Goal: Task Accomplishment & Management: Use online tool/utility

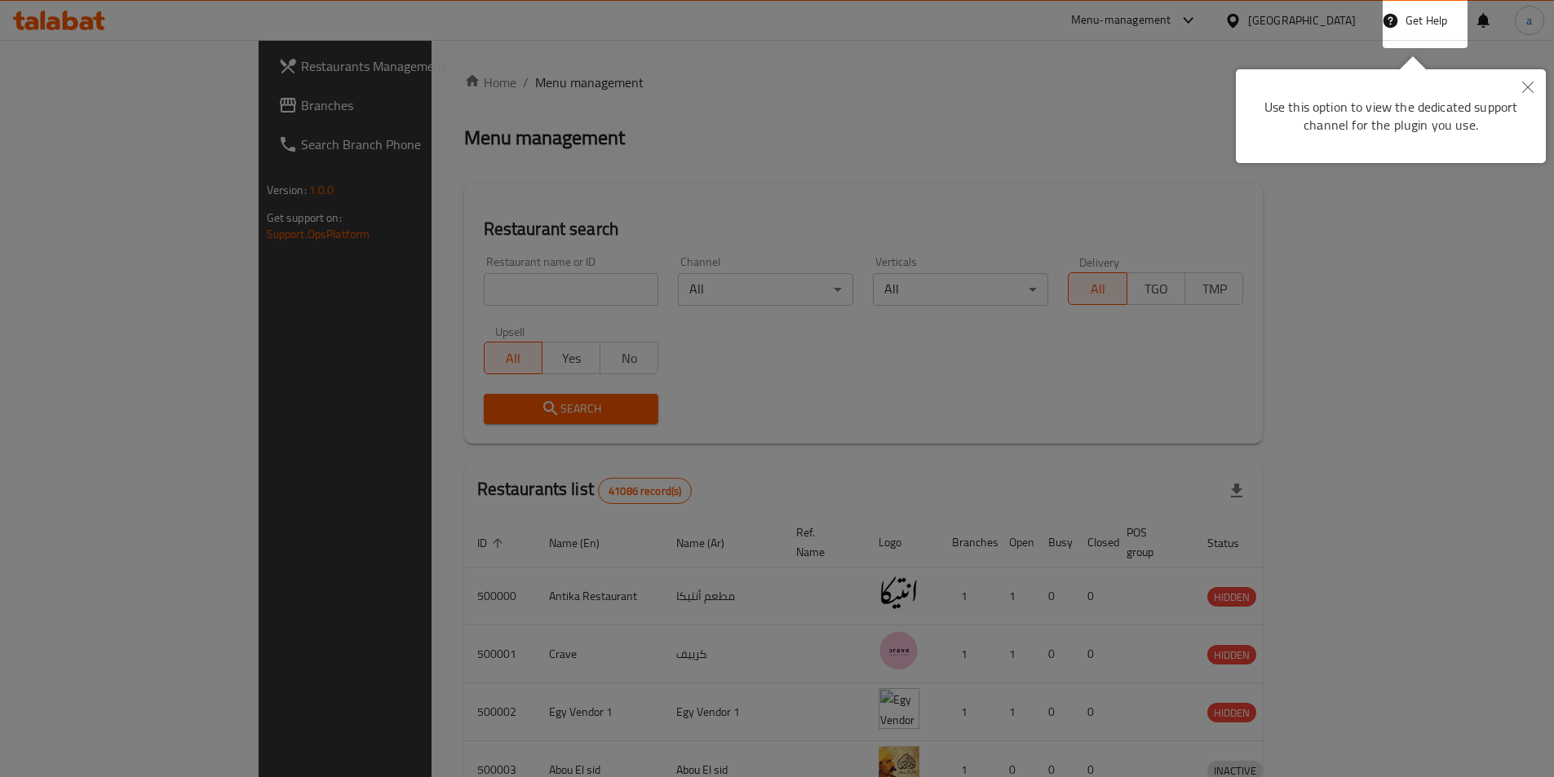
click at [1538, 82] on button "Close" at bounding box center [1528, 88] width 36 height 38
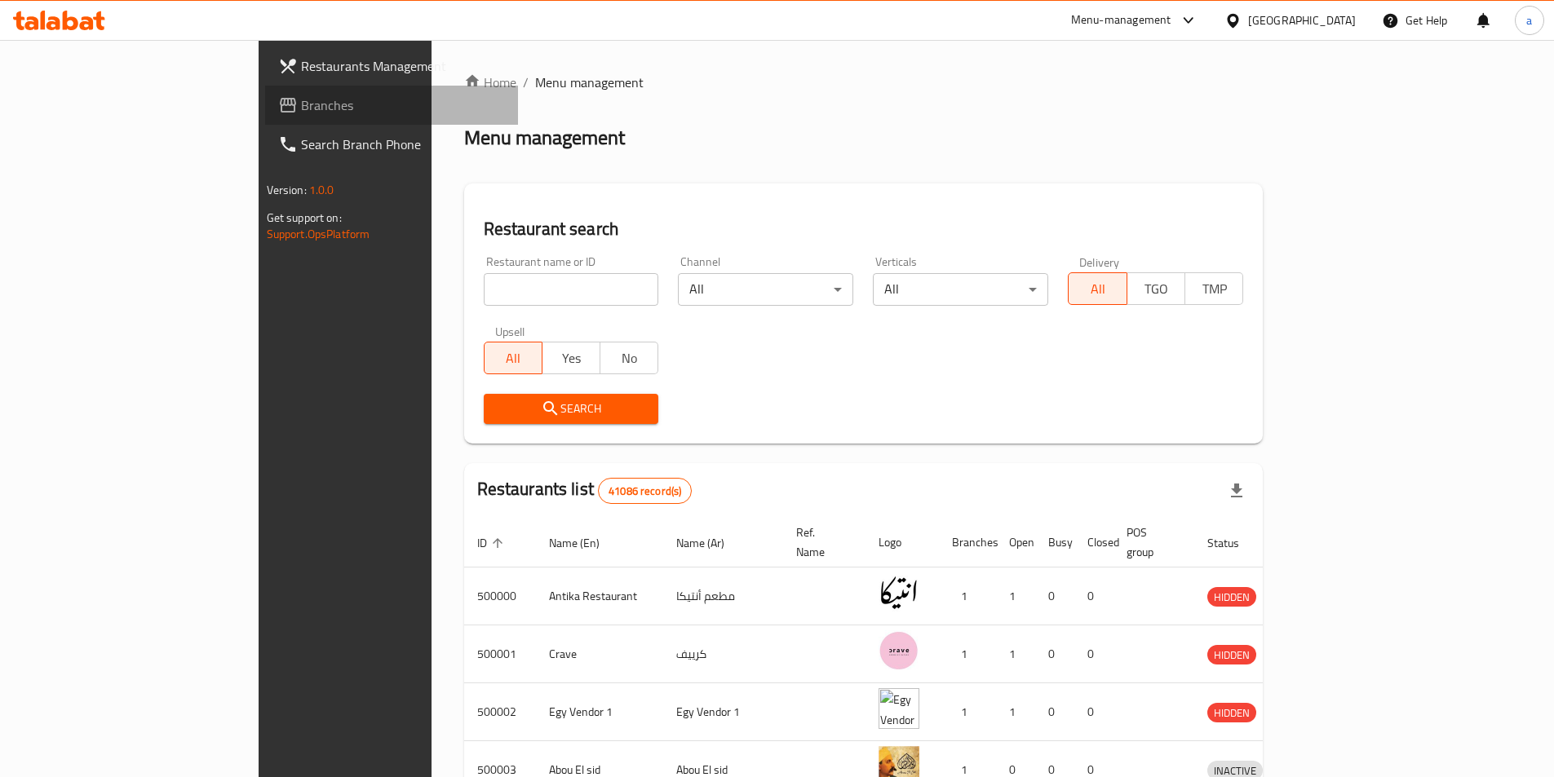
click at [265, 92] on link "Branches" at bounding box center [391, 105] width 253 height 39
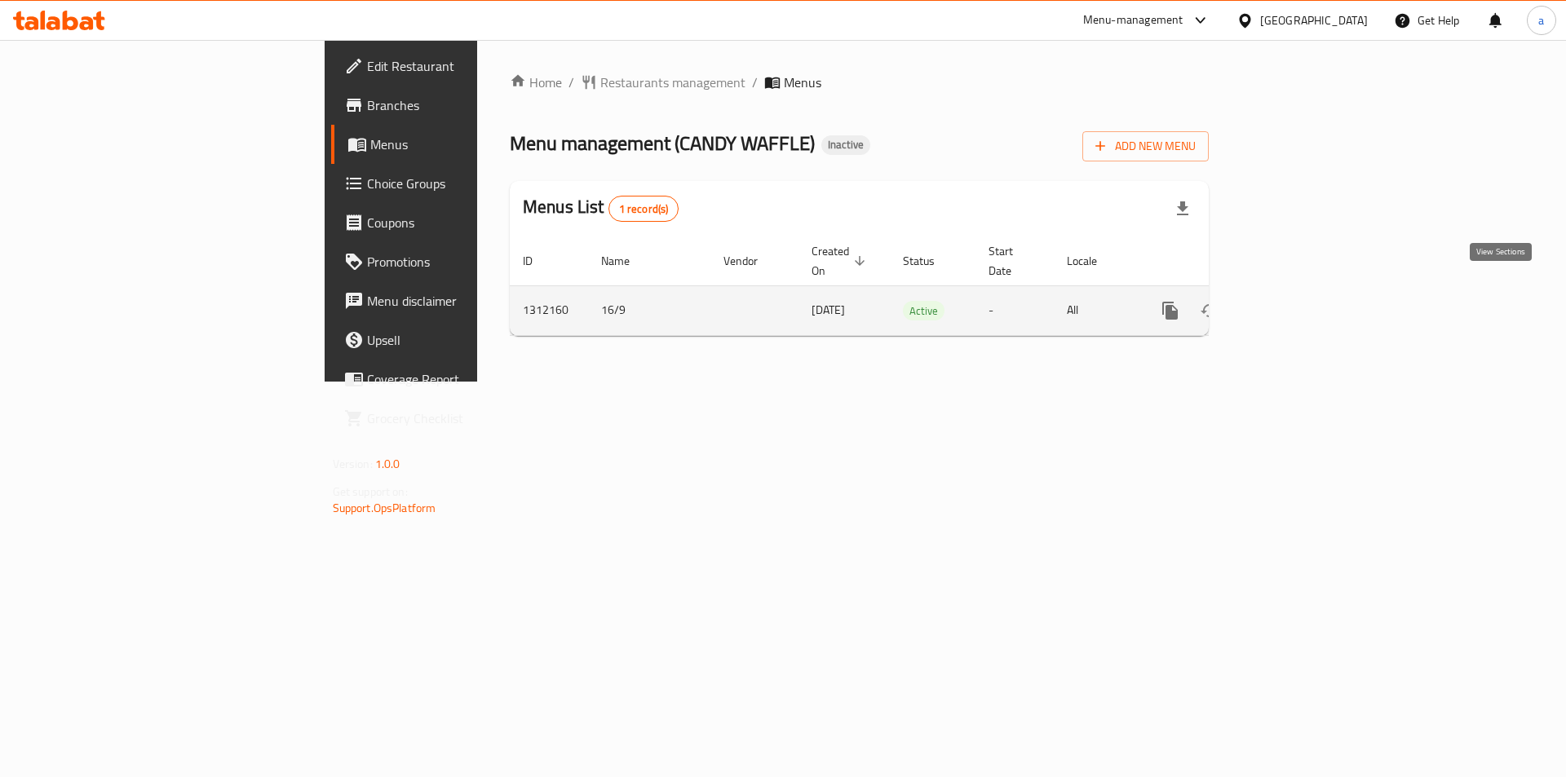
click at [1307, 291] on link "enhanced table" at bounding box center [1287, 310] width 39 height 39
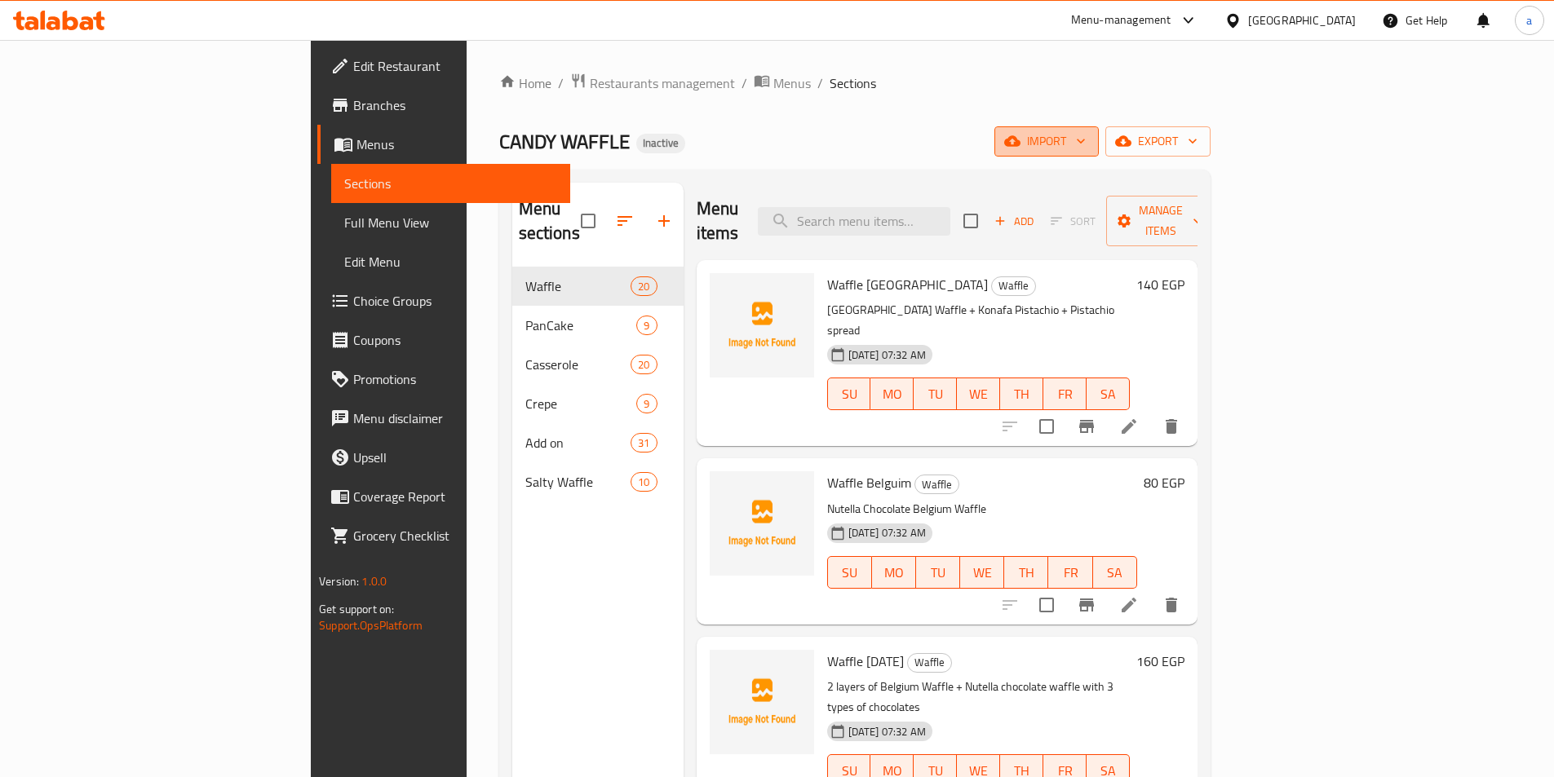
click at [1020, 136] on icon "button" at bounding box center [1012, 141] width 16 height 11
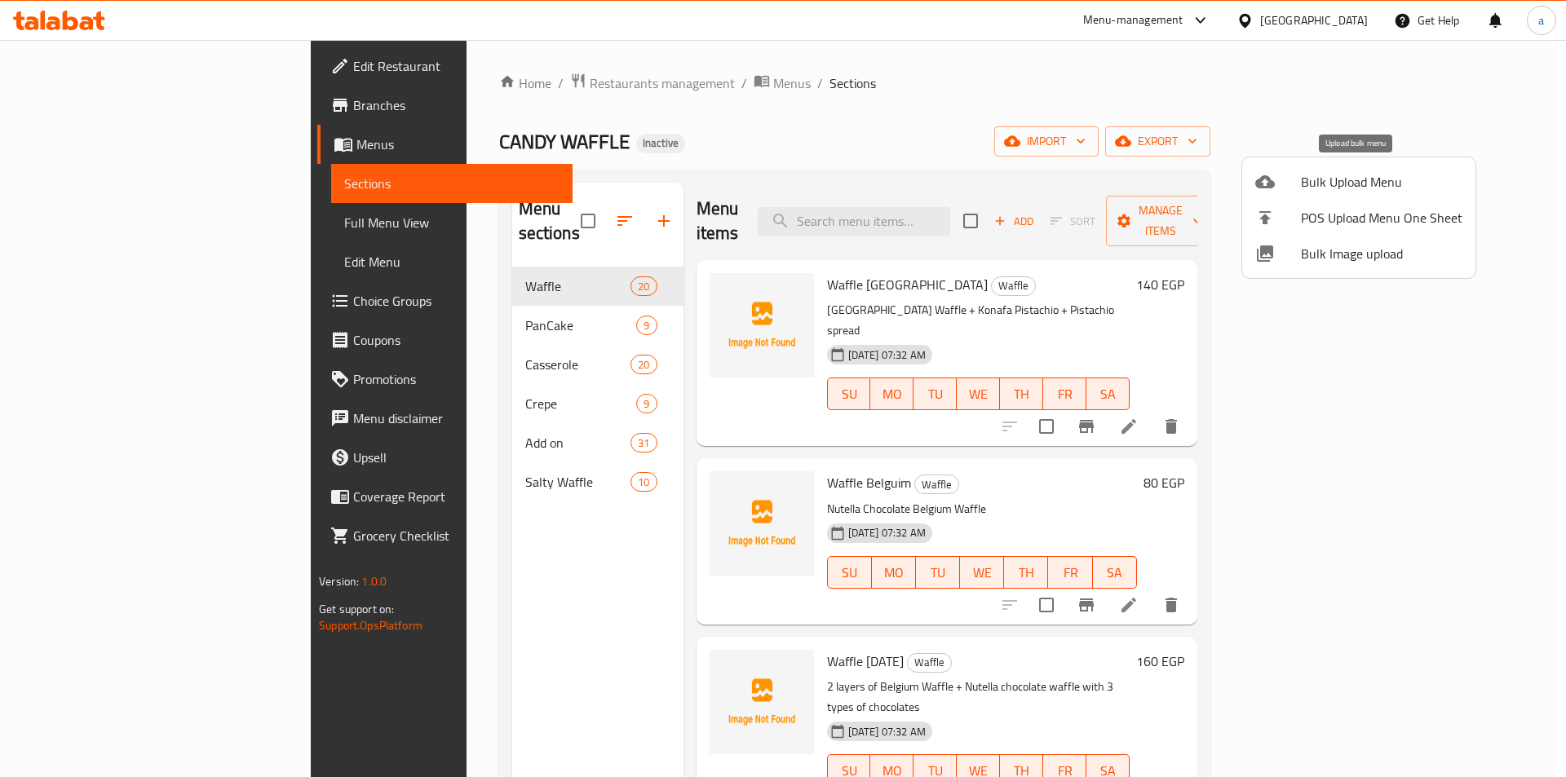
click at [1387, 180] on span "Bulk Upload Menu" at bounding box center [1381, 182] width 161 height 20
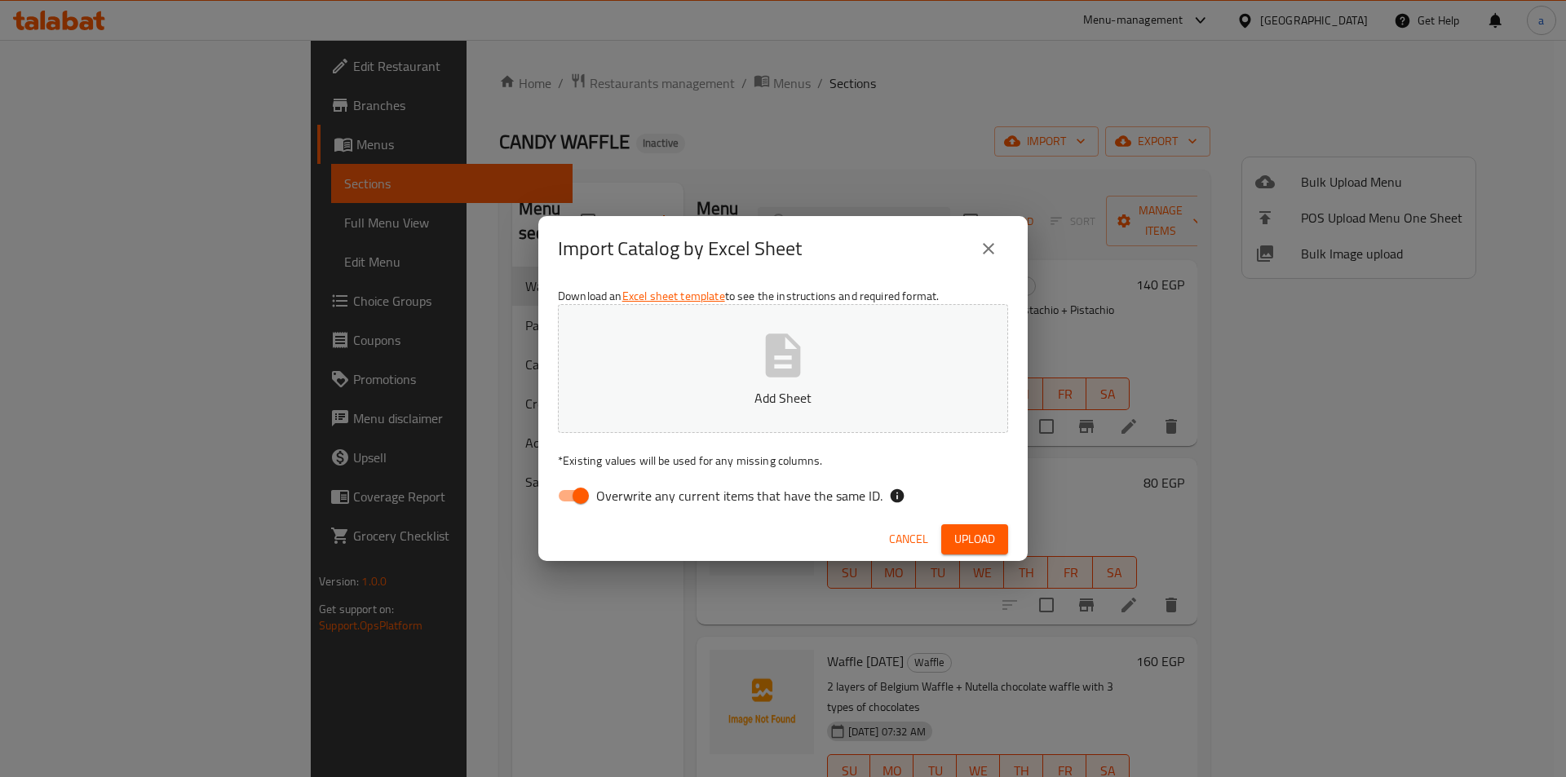
click at [617, 494] on span "Overwrite any current items that have the same ID." at bounding box center [739, 496] width 286 height 20
click at [617, 494] on input "Overwrite any current items that have the same ID." at bounding box center [580, 495] width 93 height 31
checkbox input "false"
click at [710, 388] on p "Add Sheet" at bounding box center [783, 398] width 400 height 20
click at [989, 550] on button "Upload" at bounding box center [974, 539] width 67 height 30
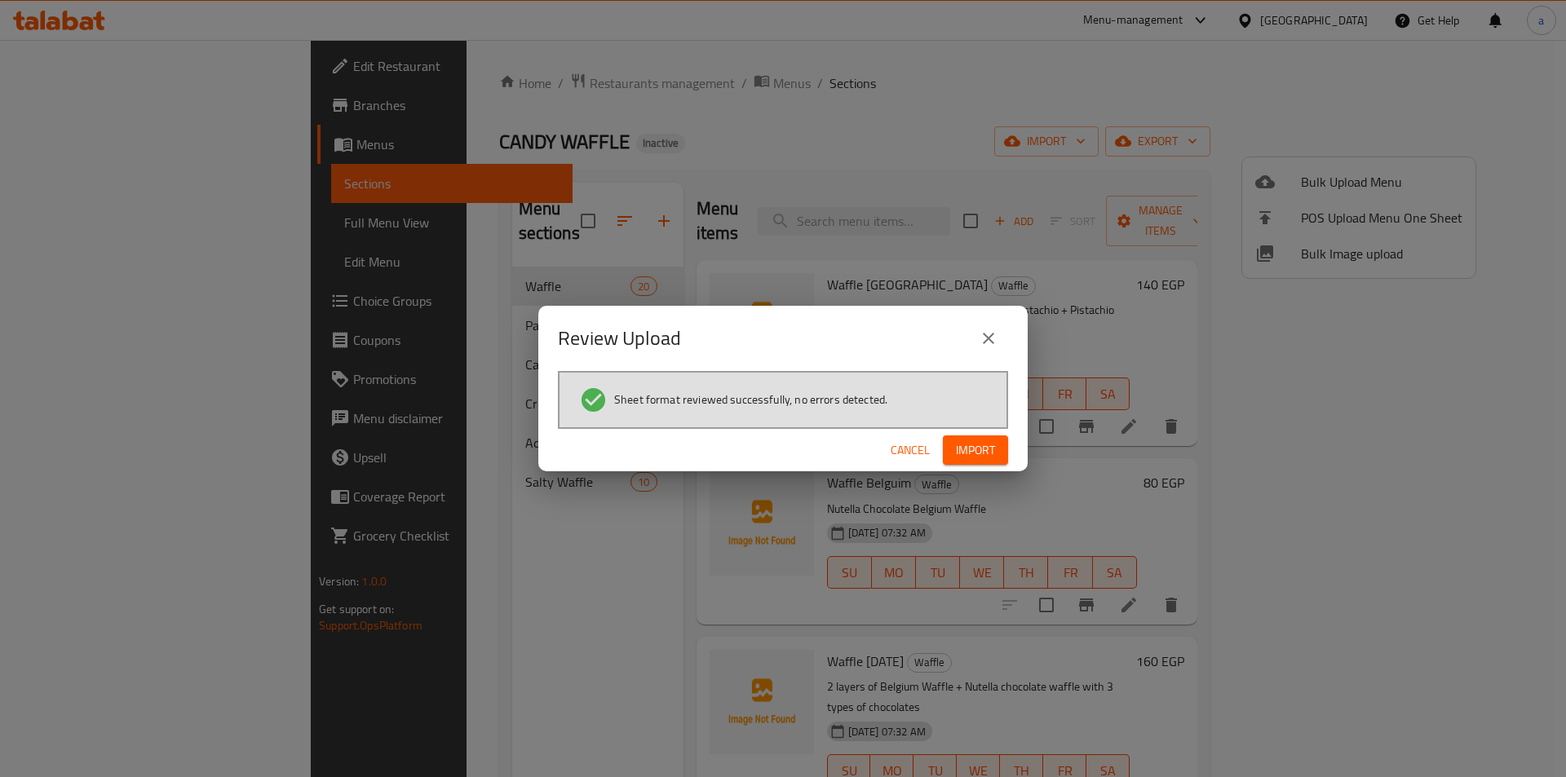
click at [975, 445] on span "Import" at bounding box center [975, 450] width 39 height 20
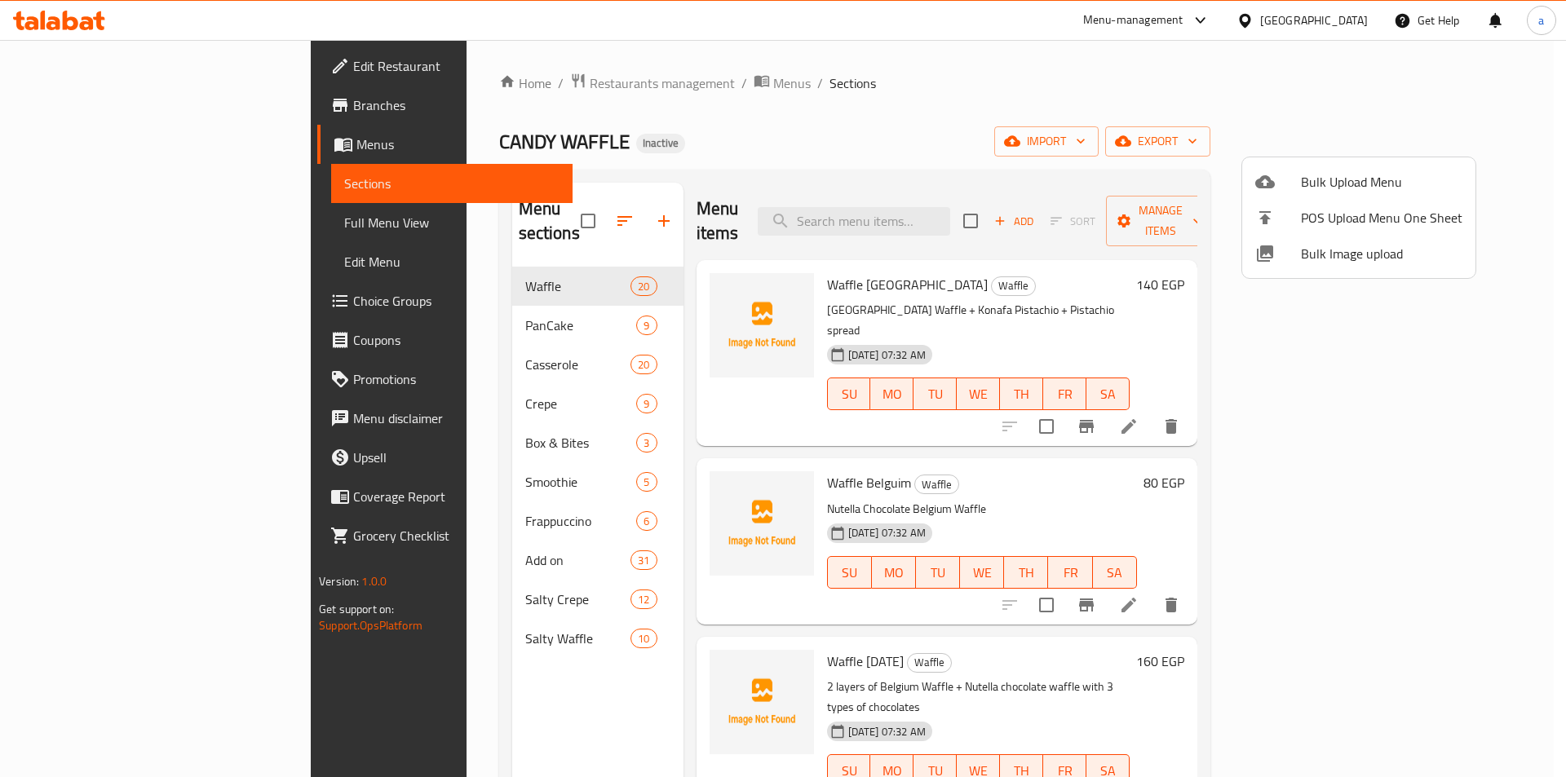
click at [100, 222] on div at bounding box center [783, 388] width 1566 height 777
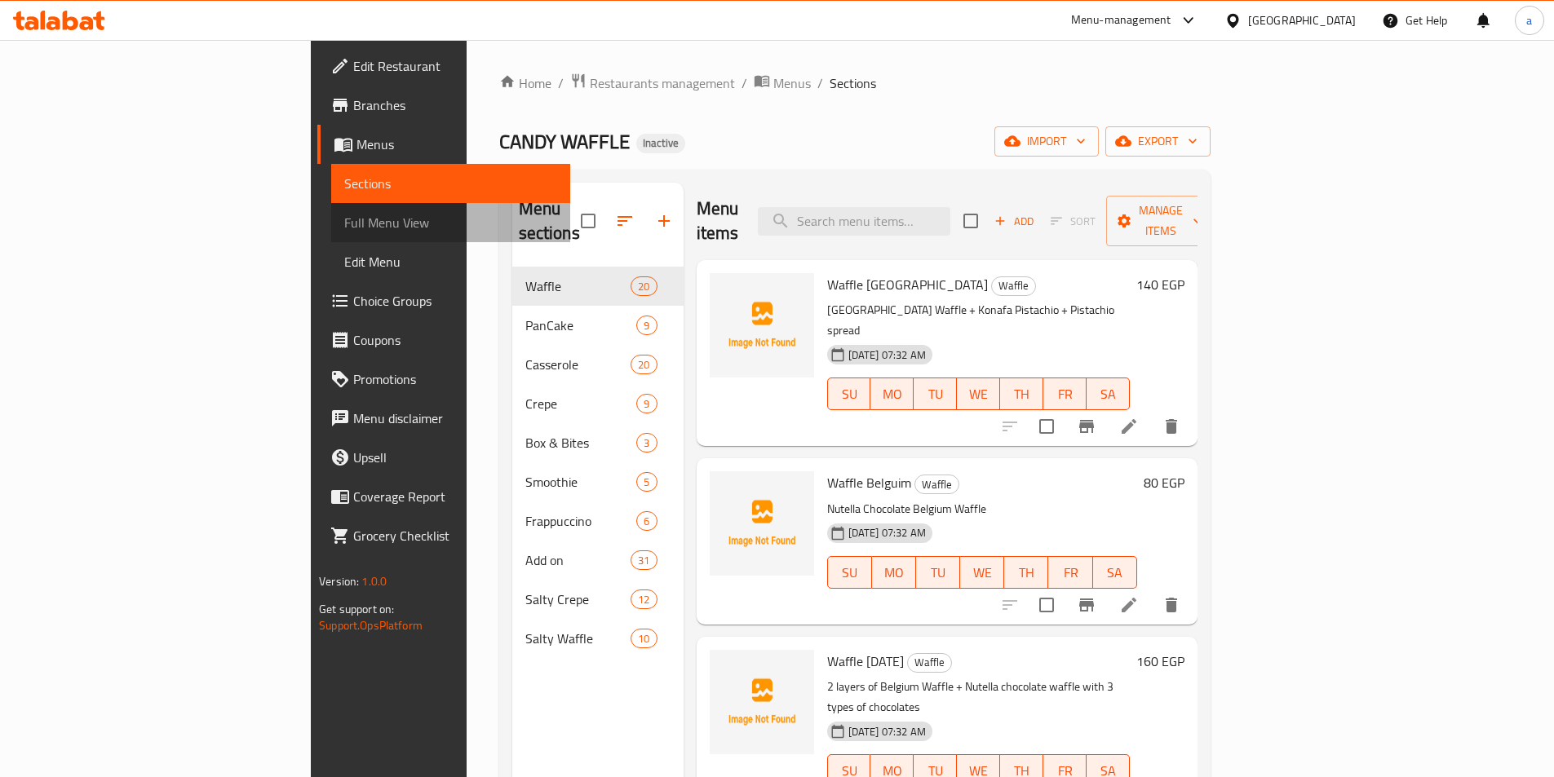
click at [344, 213] on span "Full Menu View" at bounding box center [450, 223] width 213 height 20
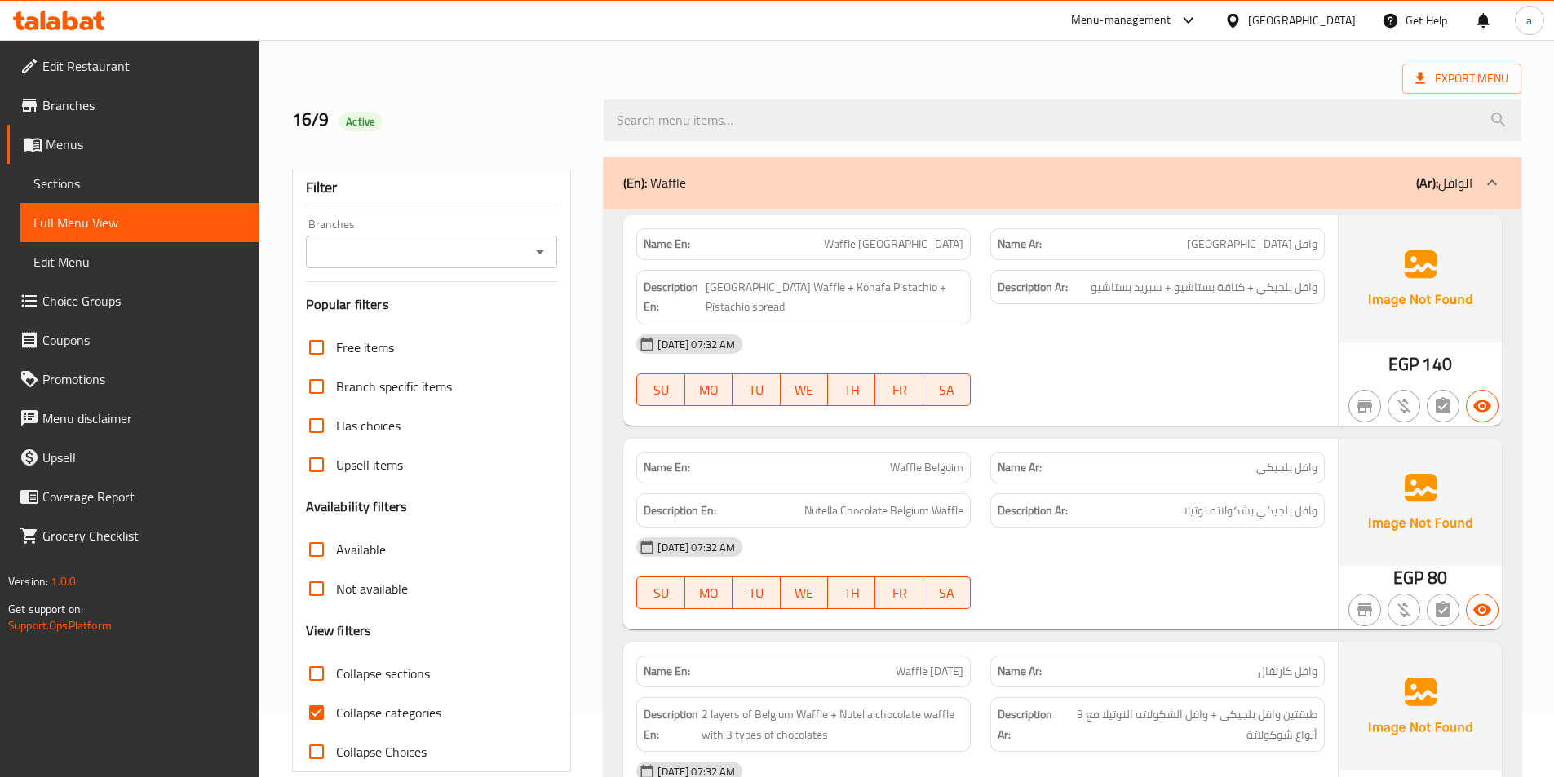
scroll to position [163, 0]
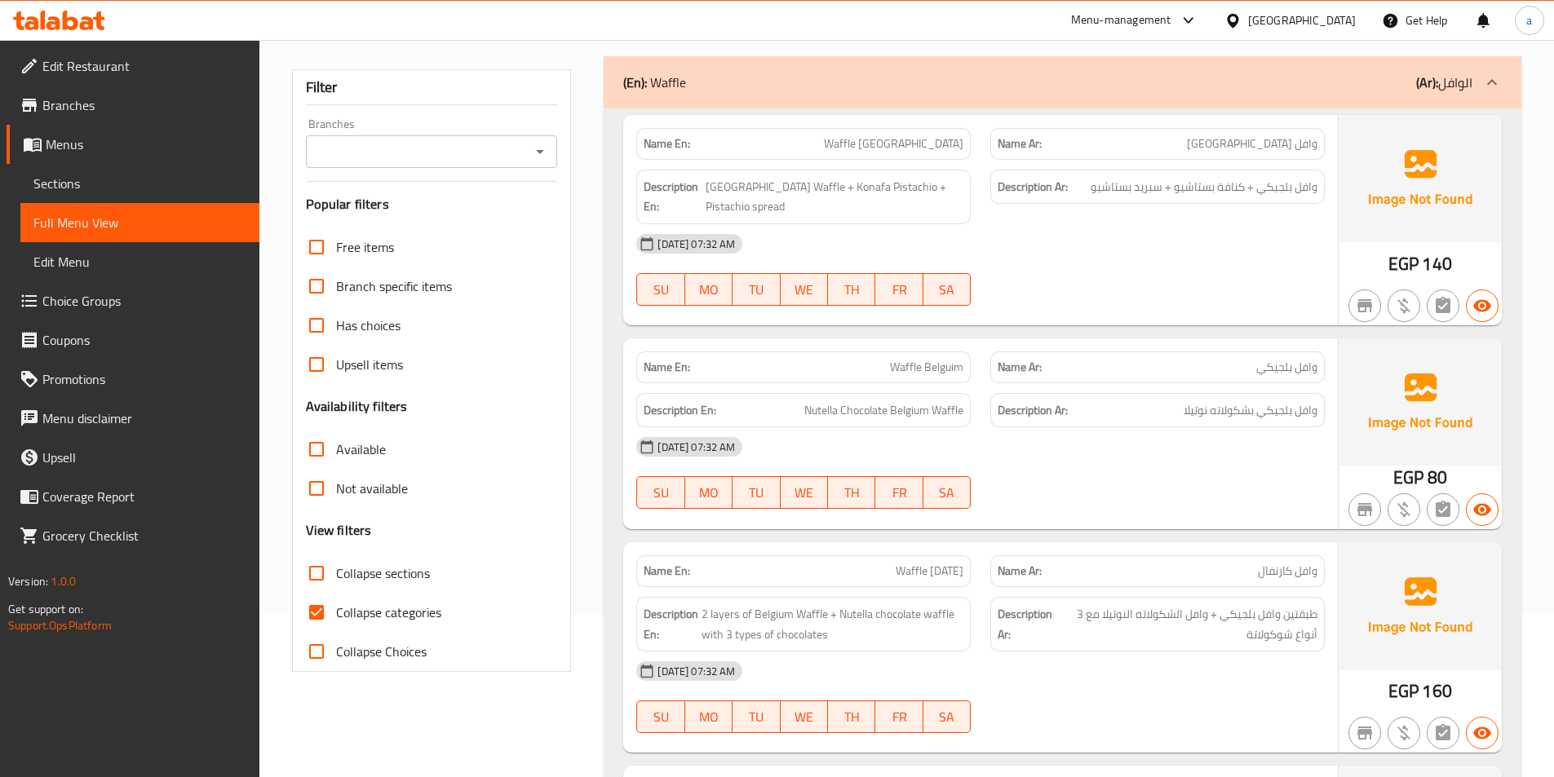
click at [314, 626] on input "Collapse categories" at bounding box center [316, 612] width 39 height 39
checkbox input "false"
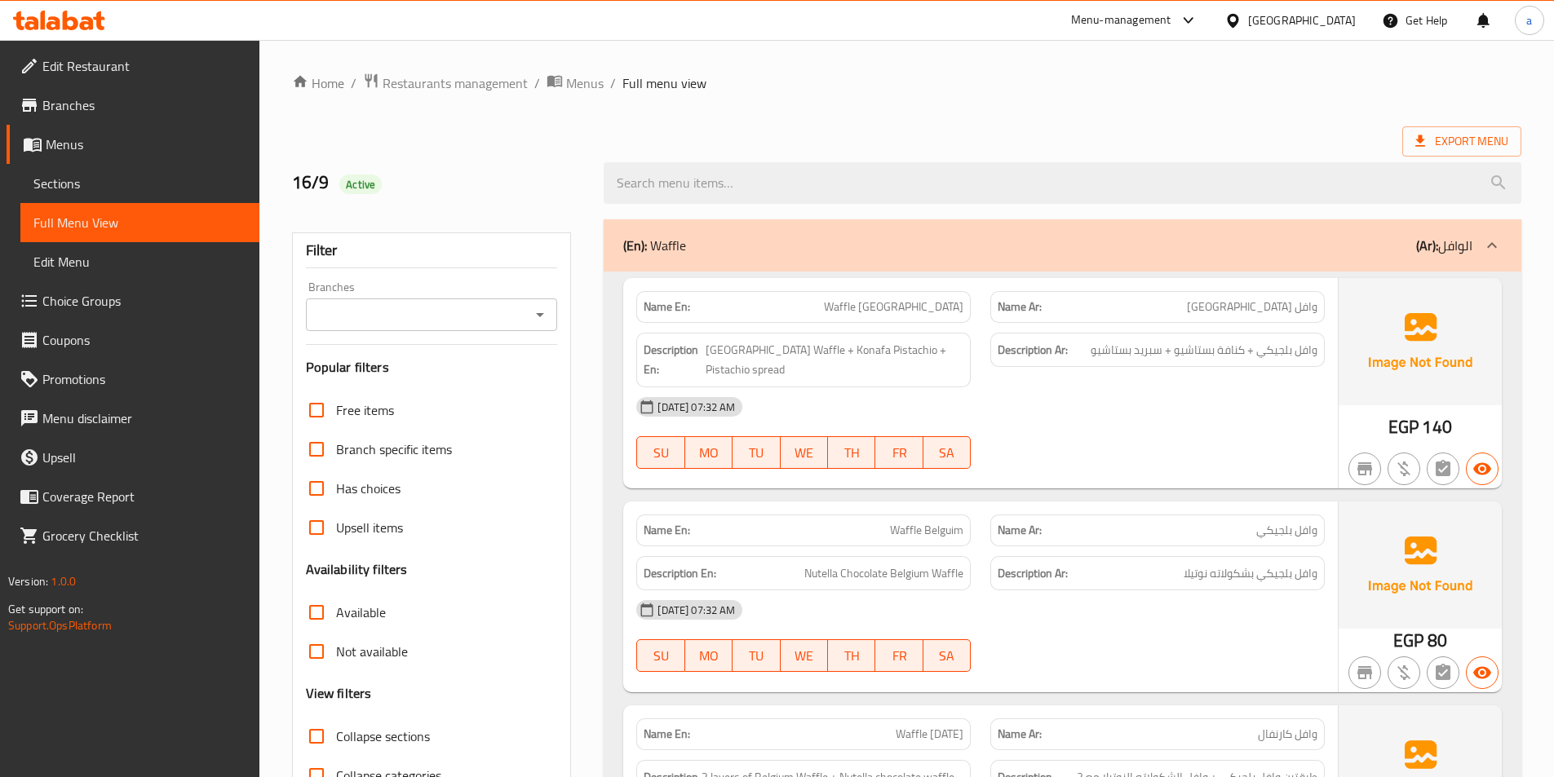
click at [1465, 246] on p "(Ar): الوافل" at bounding box center [1444, 246] width 56 height 20
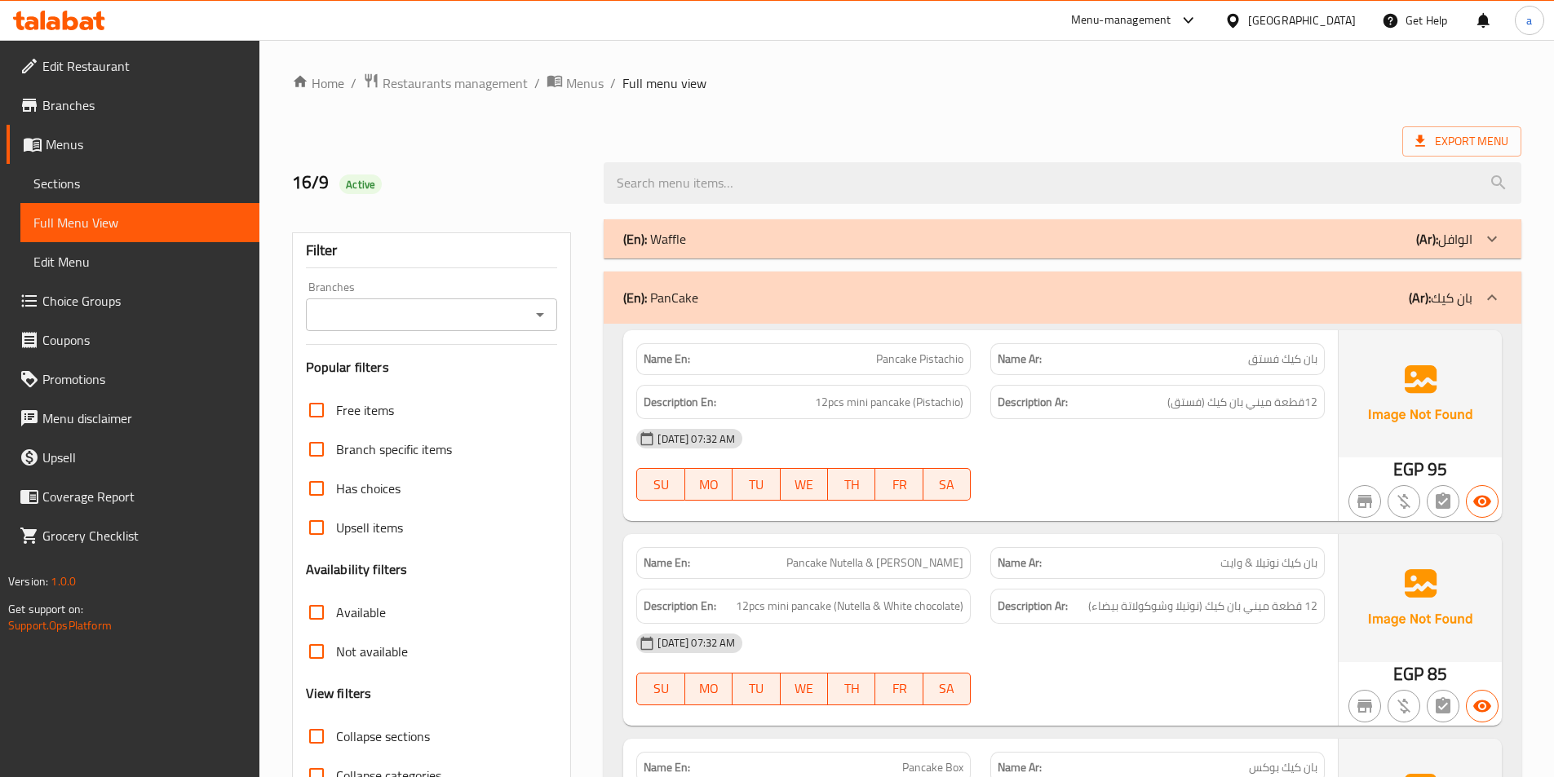
click at [1440, 303] on p "(Ar): بان كيك" at bounding box center [1441, 298] width 64 height 20
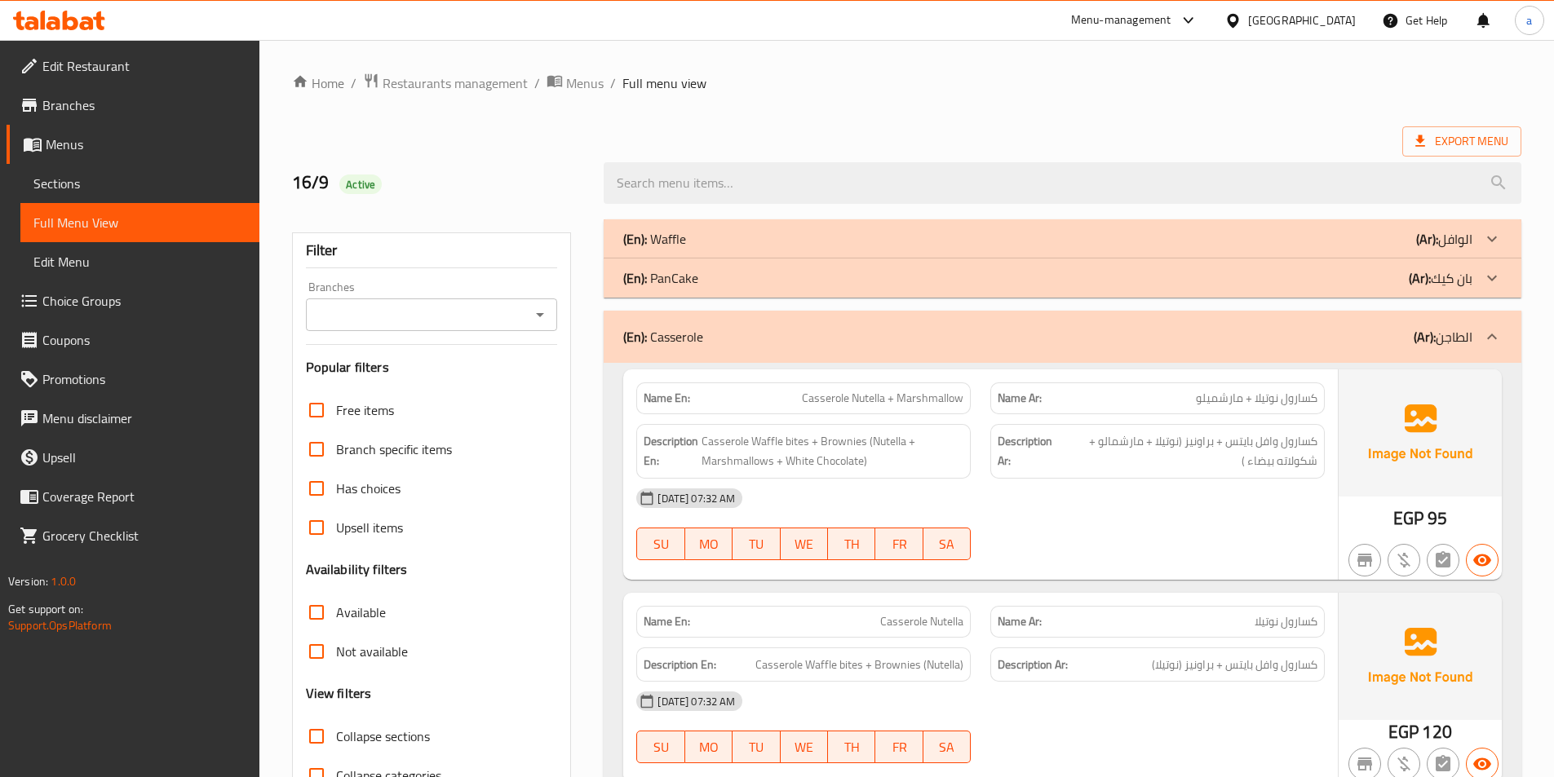
click at [1431, 332] on b "(Ar):" at bounding box center [1424, 337] width 22 height 24
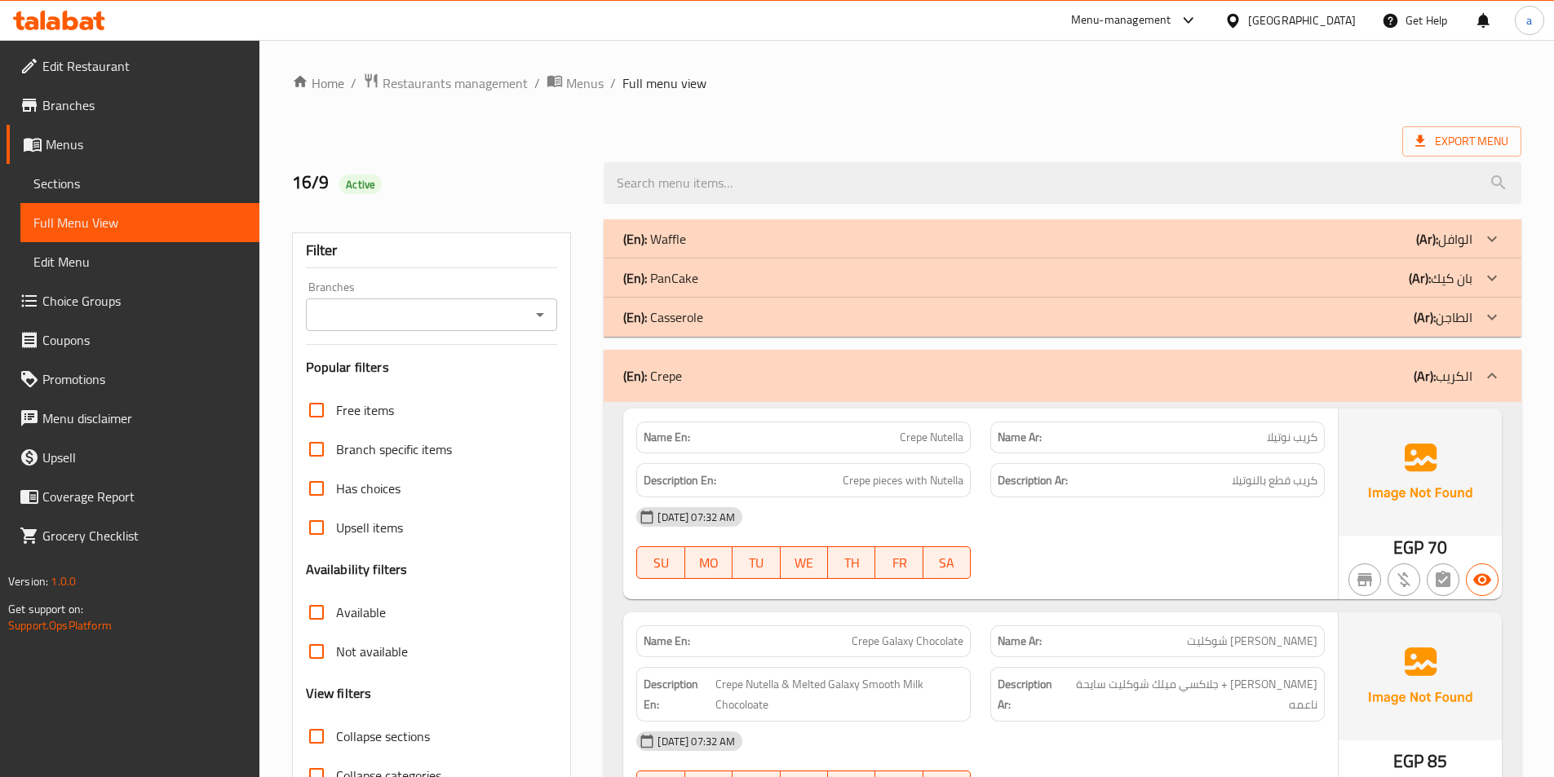
click at [1438, 369] on p "(Ar): الكريب" at bounding box center [1442, 376] width 59 height 20
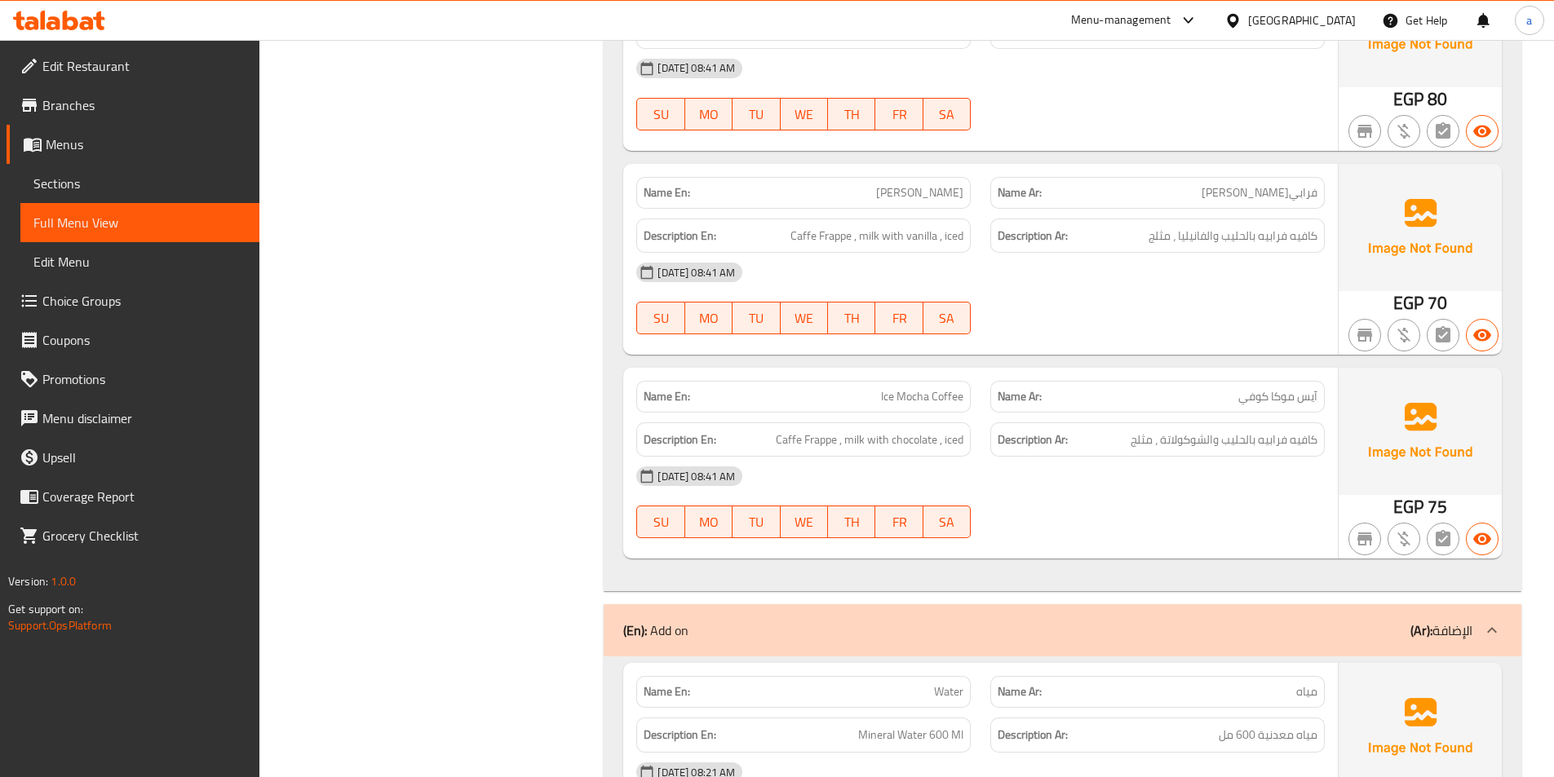
scroll to position [3099, 0]
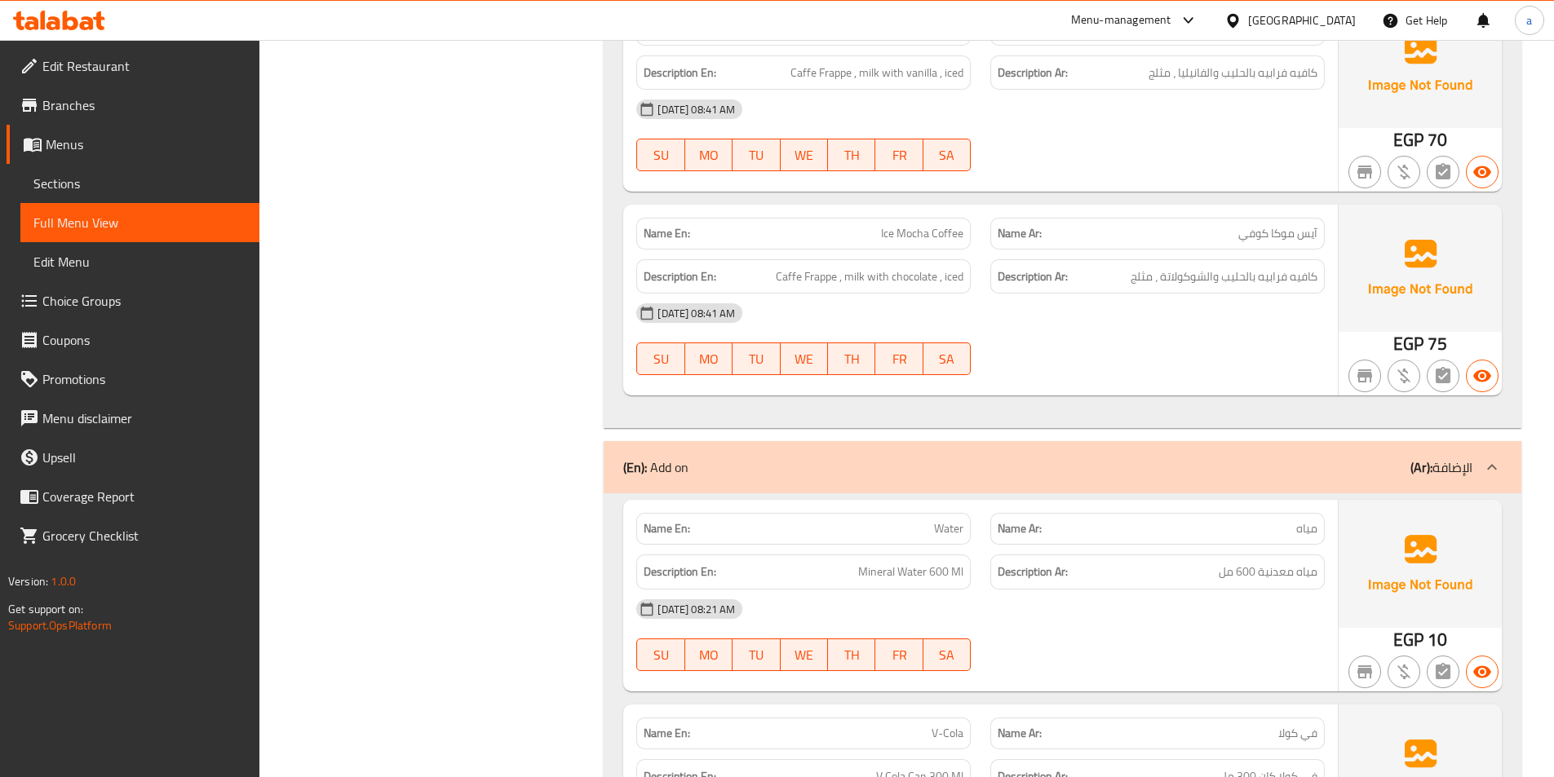
click at [1296, 469] on div "(En): Add on (Ar): الإضافة" at bounding box center [1047, 468] width 849 height 20
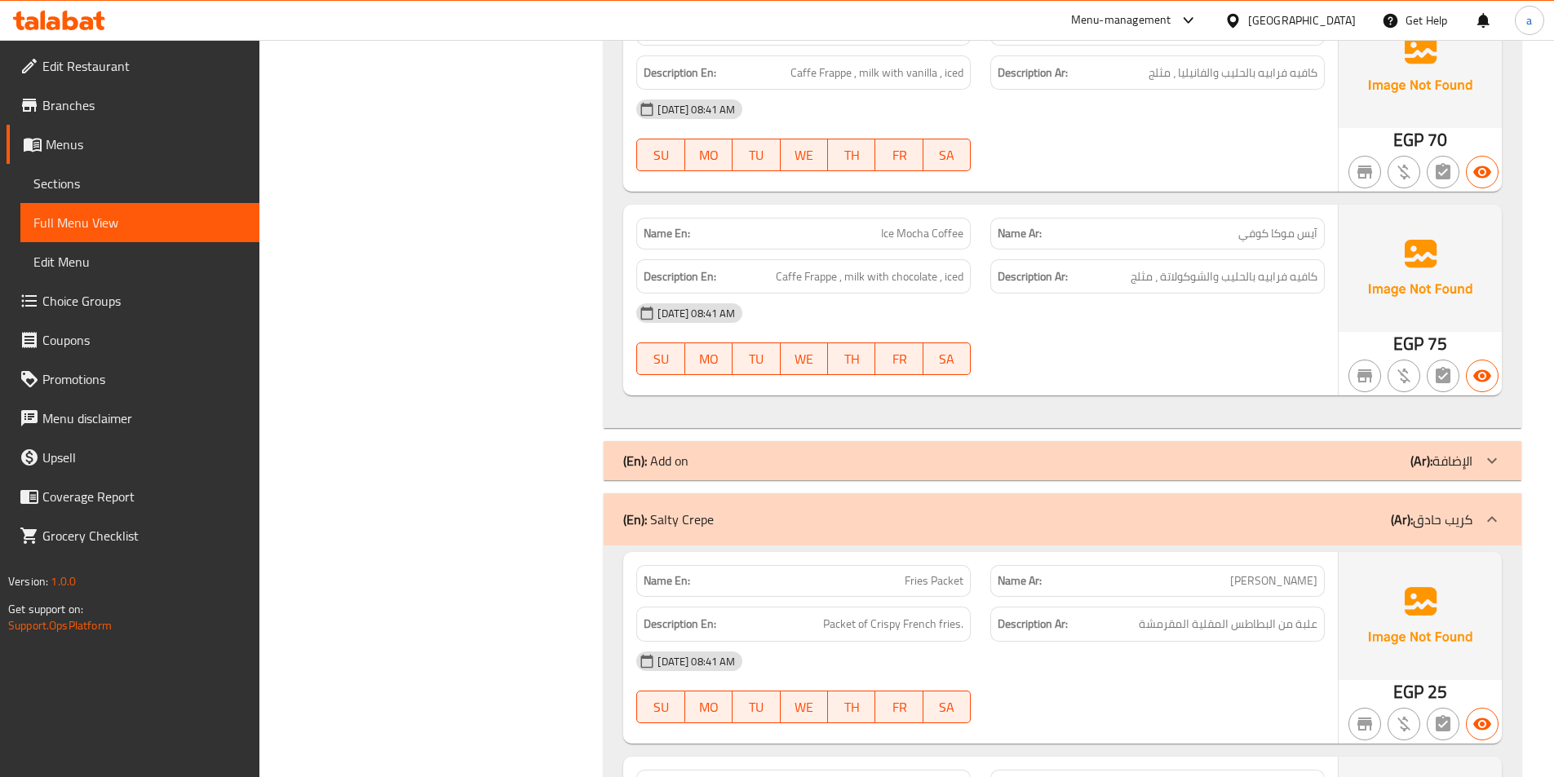
click at [1440, 511] on p "(Ar): كريب حادق" at bounding box center [1432, 520] width 82 height 20
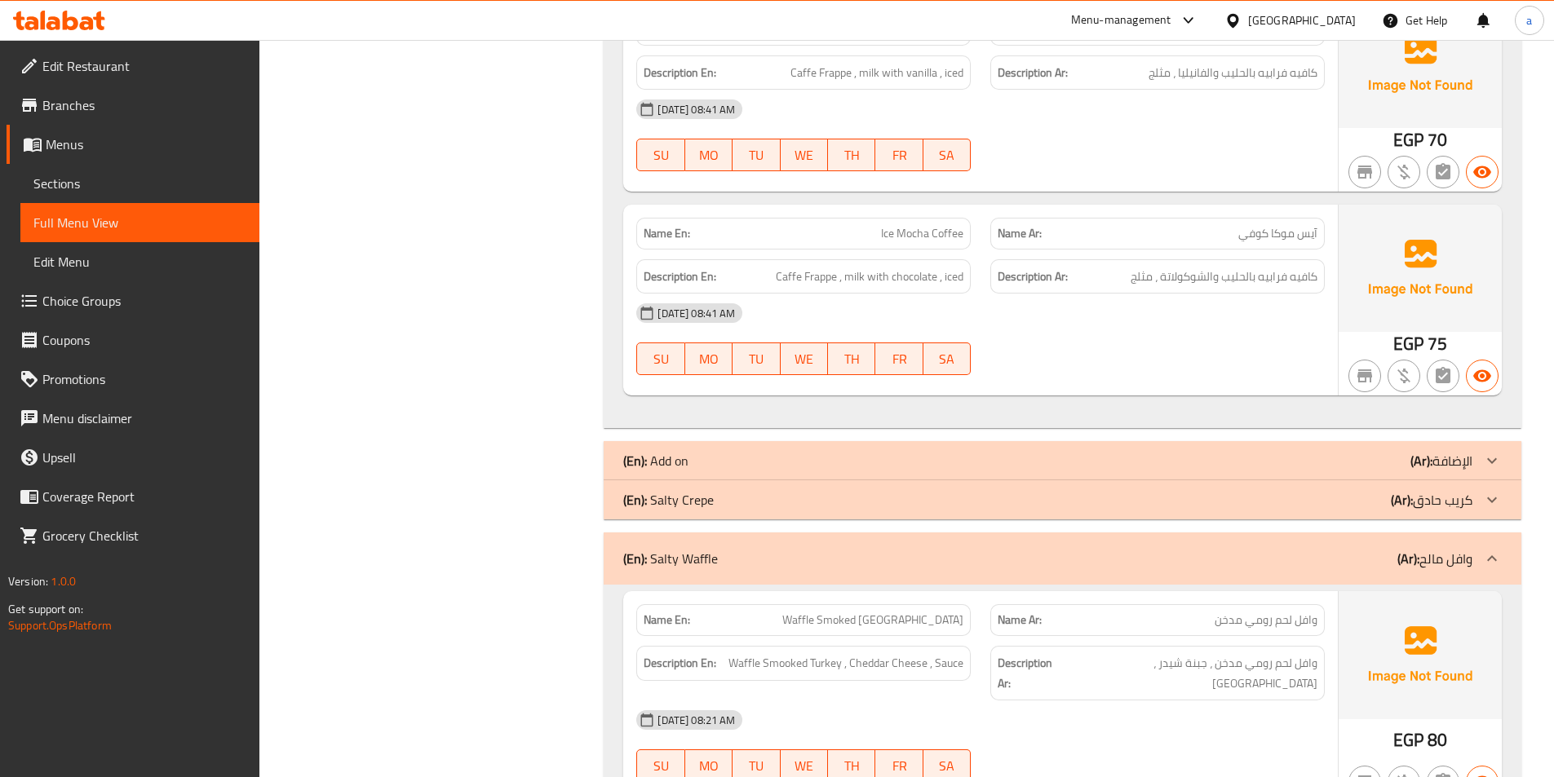
click at [1435, 501] on p "(Ar): كريب حادق" at bounding box center [1432, 500] width 82 height 20
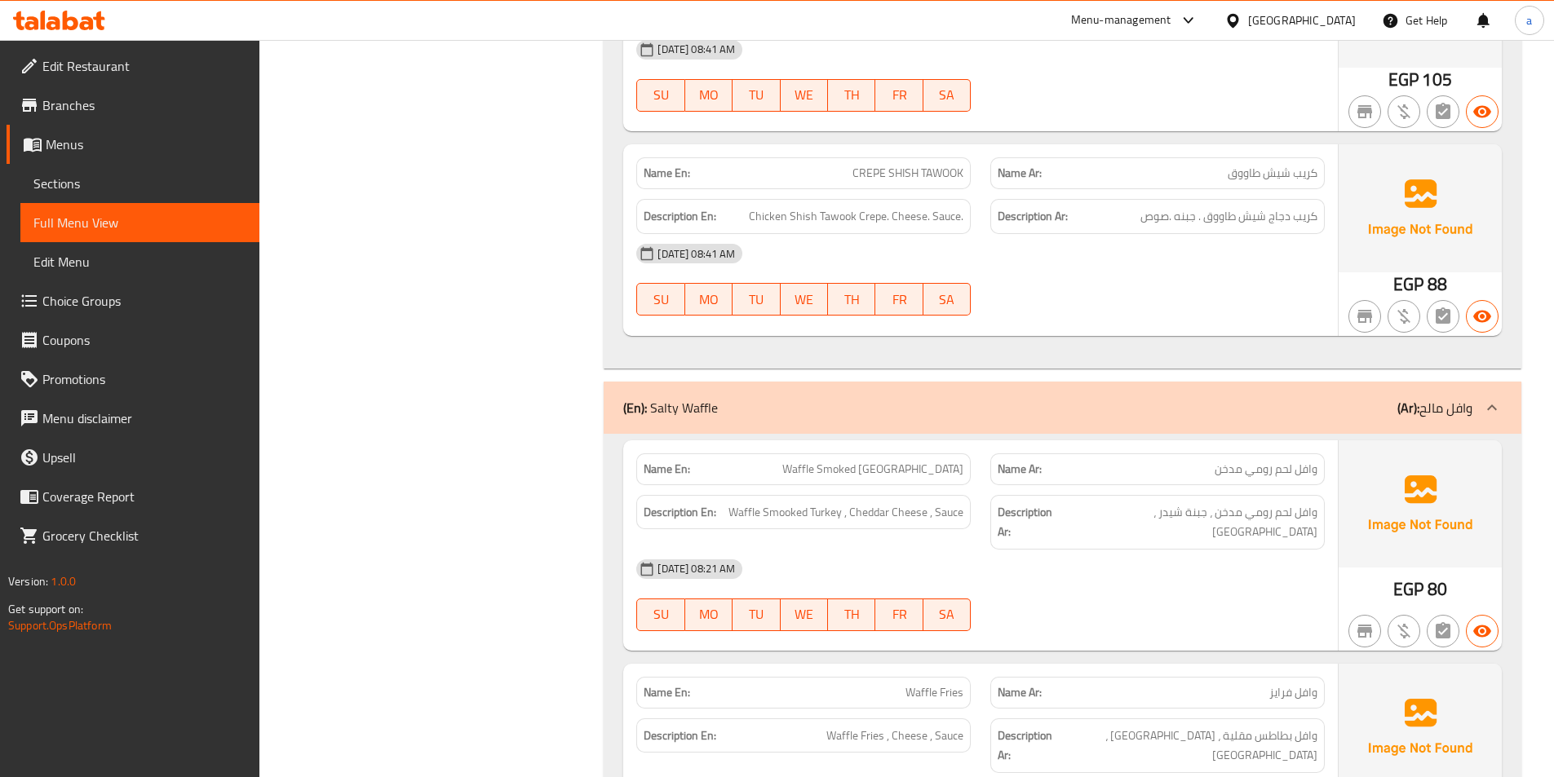
scroll to position [5791, 0]
click at [1458, 399] on p "(Ar): وافل مالح" at bounding box center [1434, 409] width 75 height 20
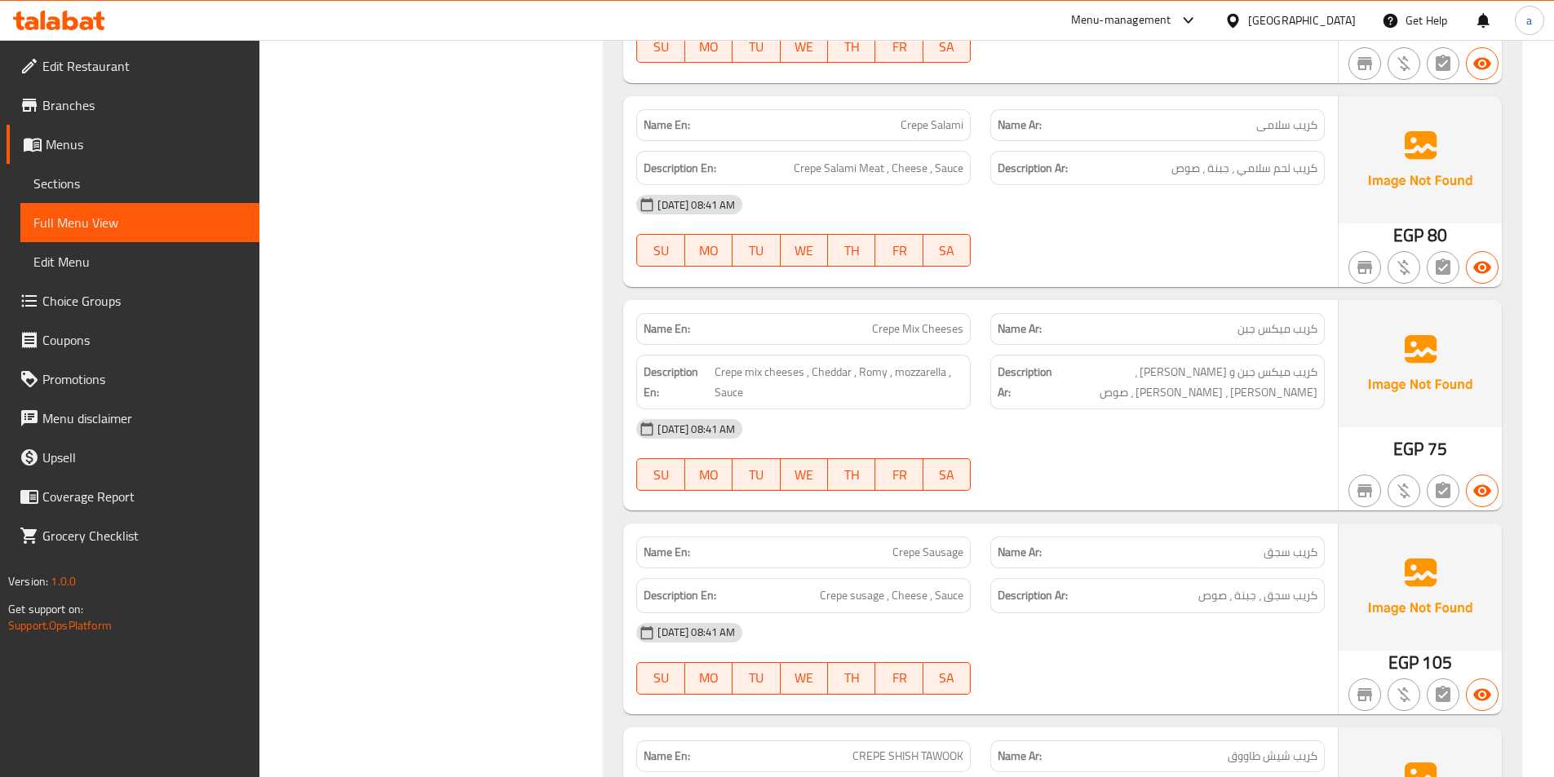
scroll to position [5204, 0]
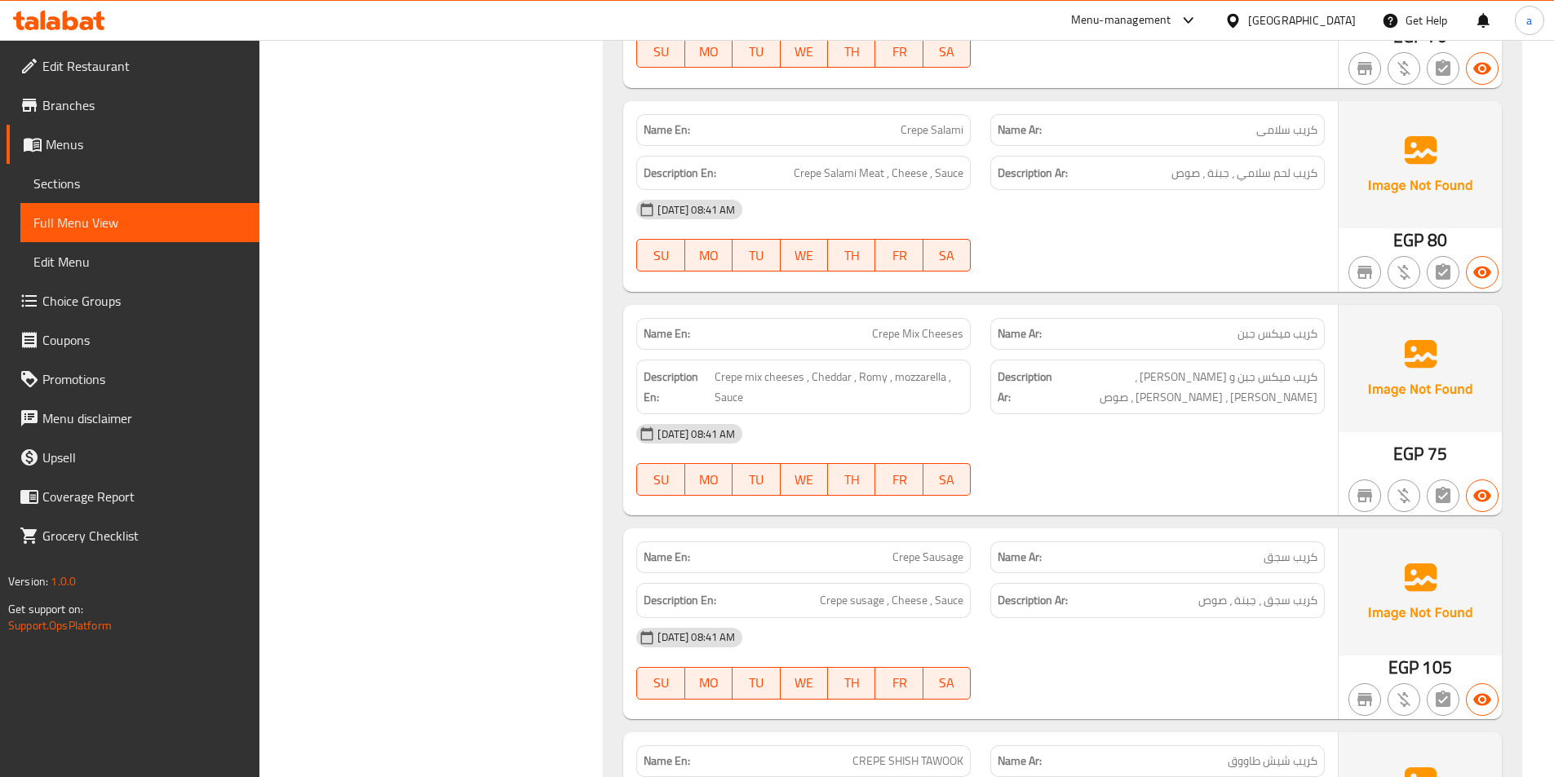
click at [150, 174] on span "Sections" at bounding box center [139, 184] width 213 height 20
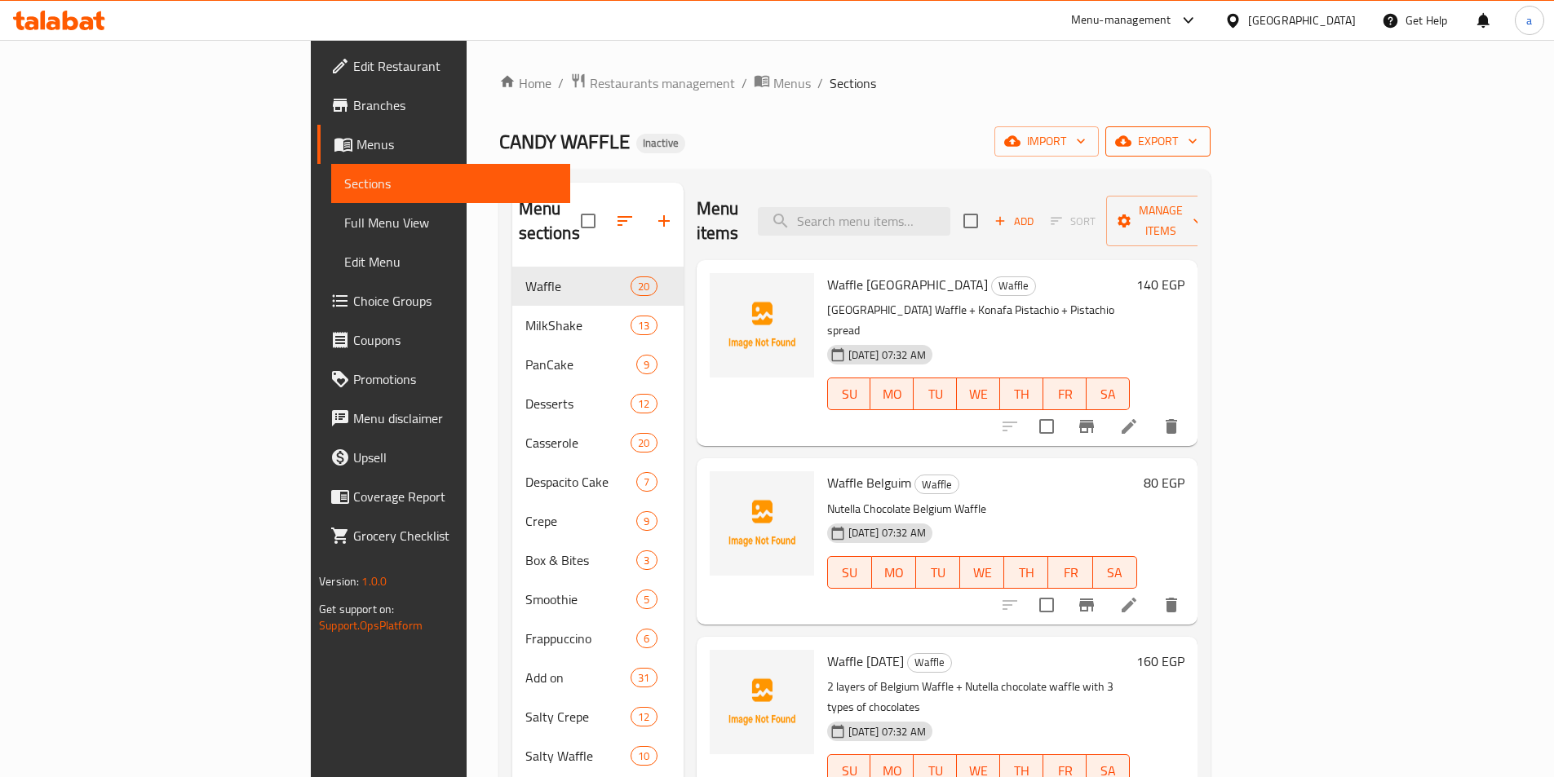
click at [1197, 145] on span "export" at bounding box center [1157, 141] width 79 height 20
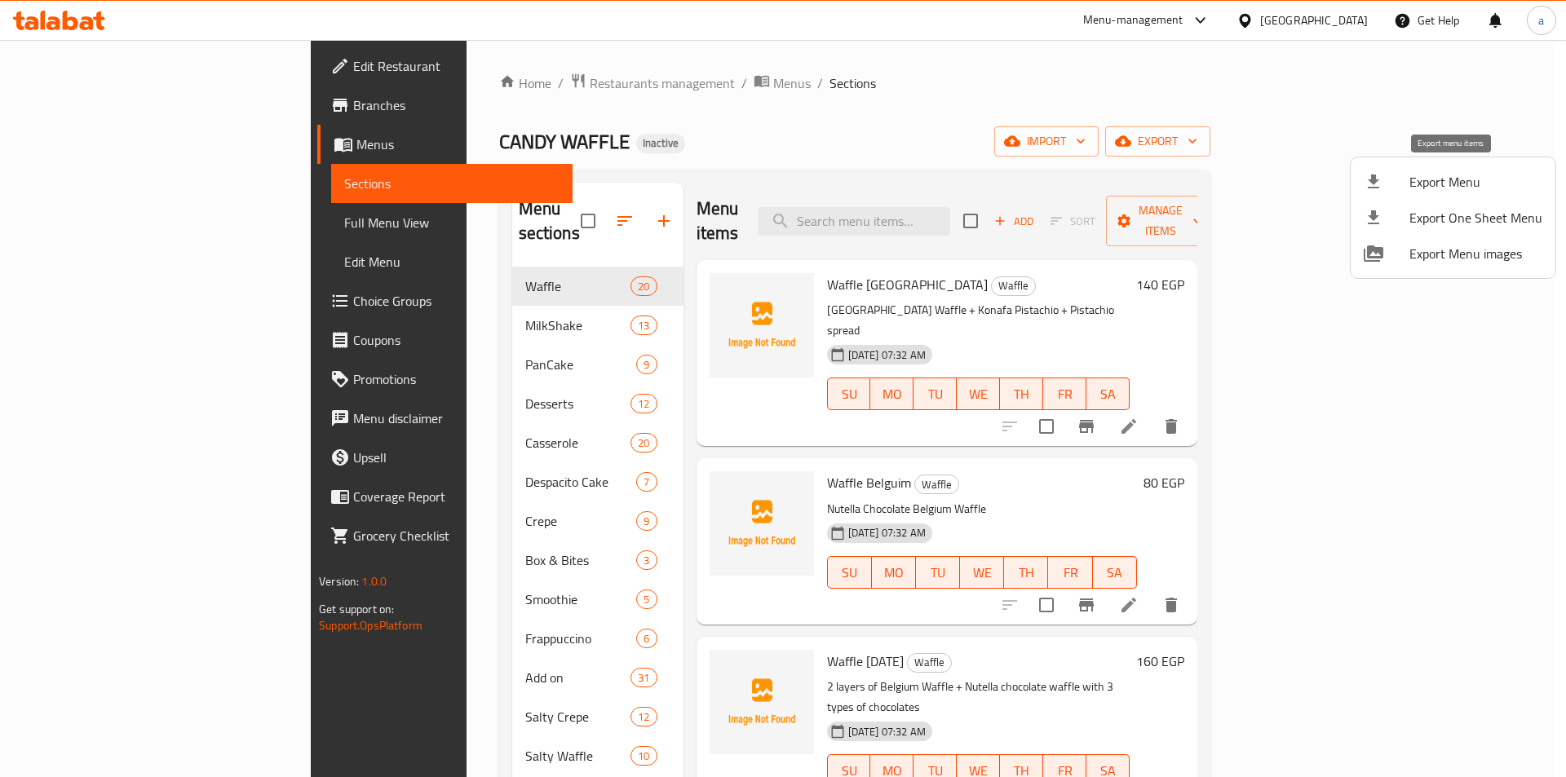
click at [1443, 184] on span "Export Menu" at bounding box center [1475, 182] width 133 height 20
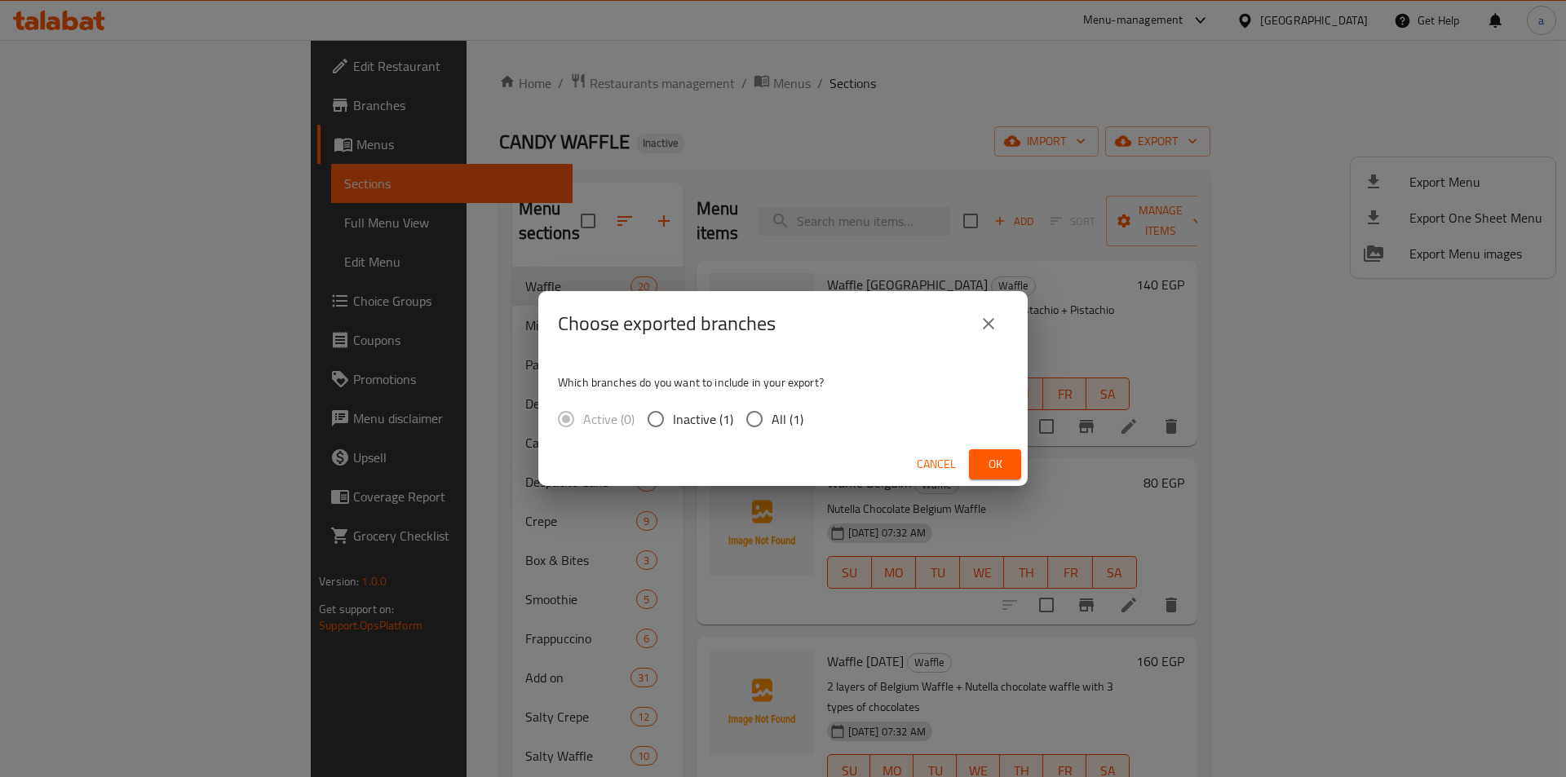
click at [776, 412] on span "All (1)" at bounding box center [788, 419] width 32 height 20
click at [772, 412] on input "All (1)" at bounding box center [754, 419] width 34 height 34
radio input "true"
click at [974, 463] on button "Ok" at bounding box center [995, 464] width 52 height 30
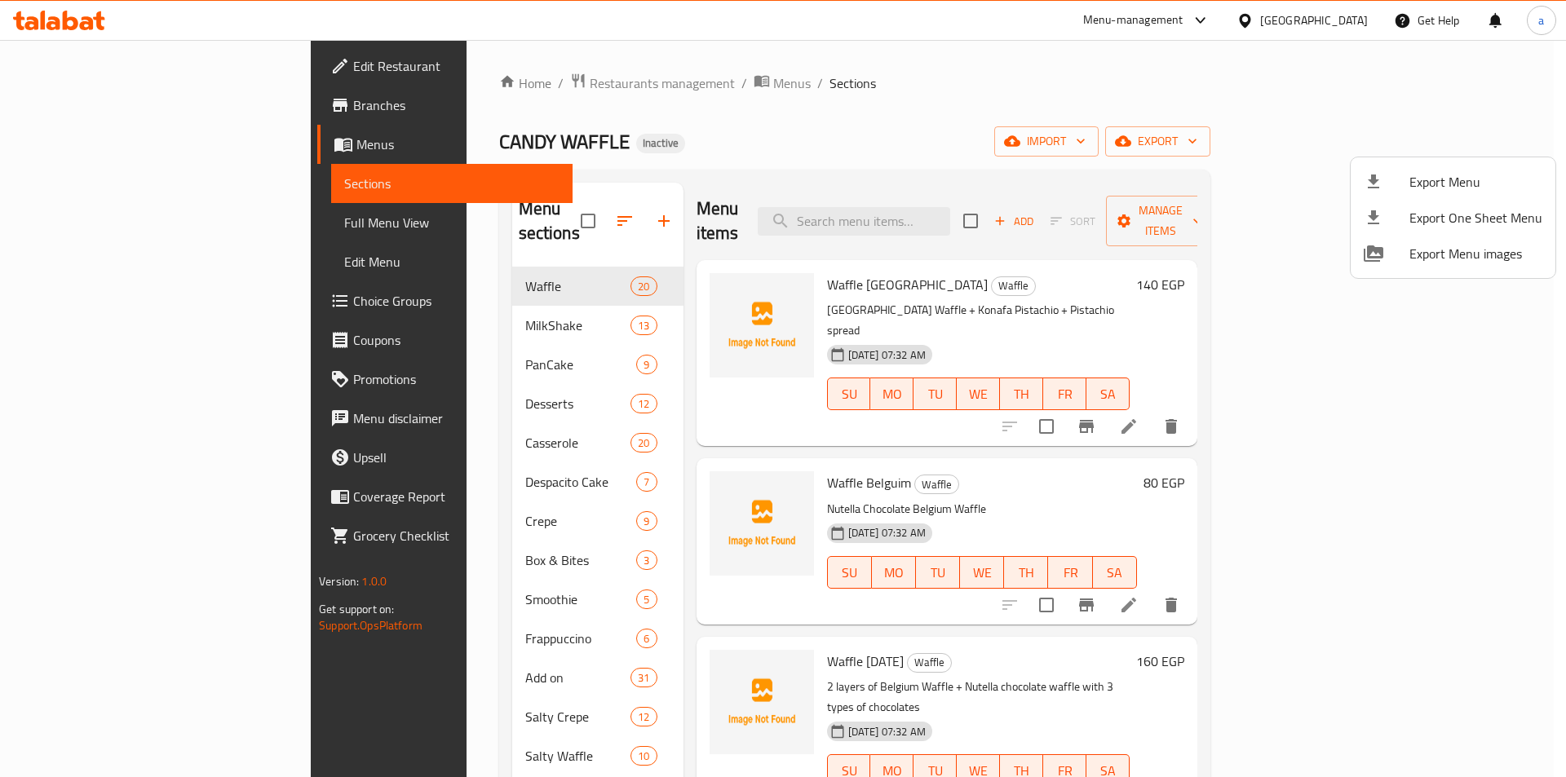
click at [1366, 24] on div at bounding box center [783, 388] width 1566 height 777
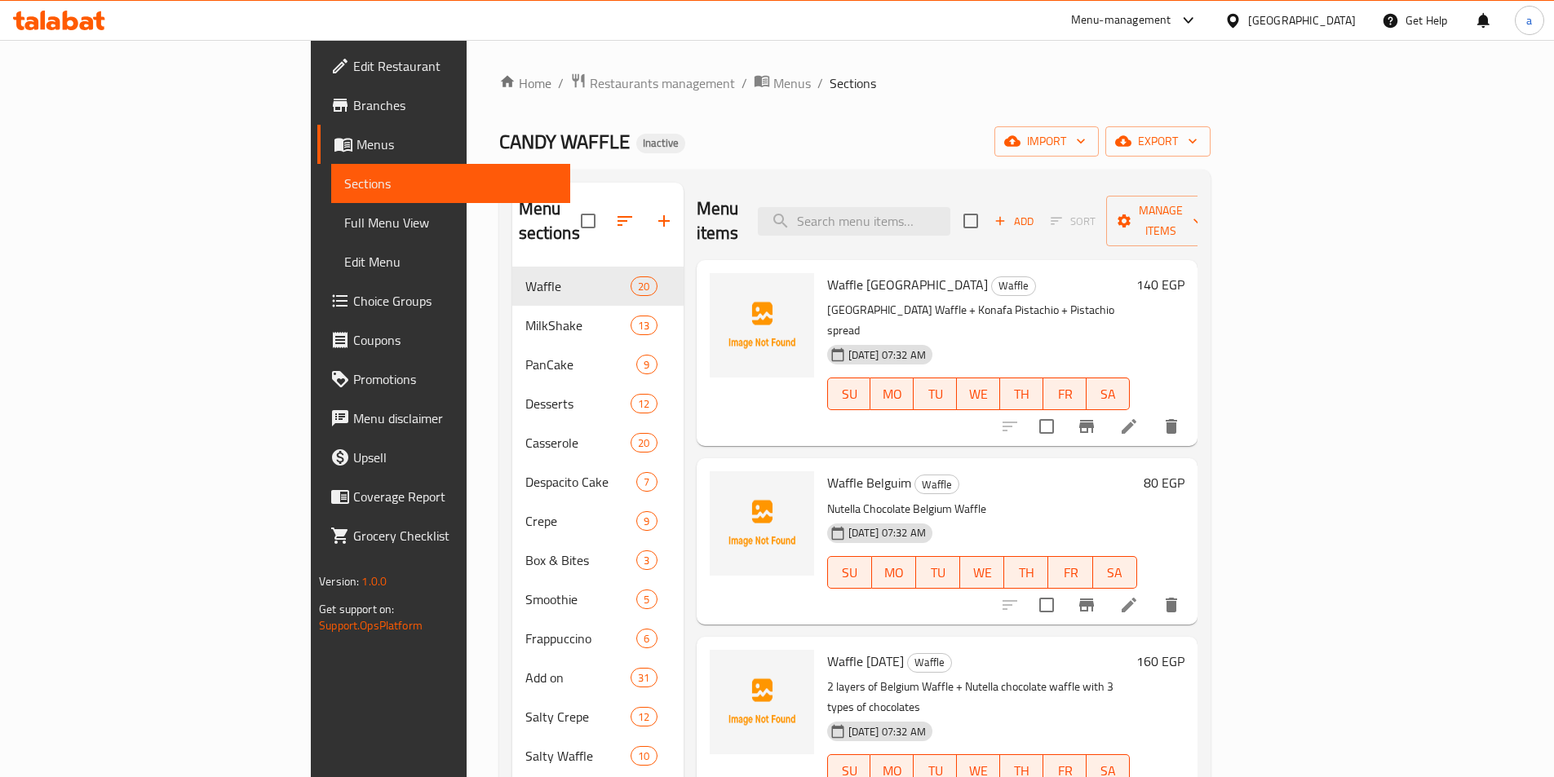
click at [1329, 17] on div "Egypt" at bounding box center [1302, 20] width 108 height 18
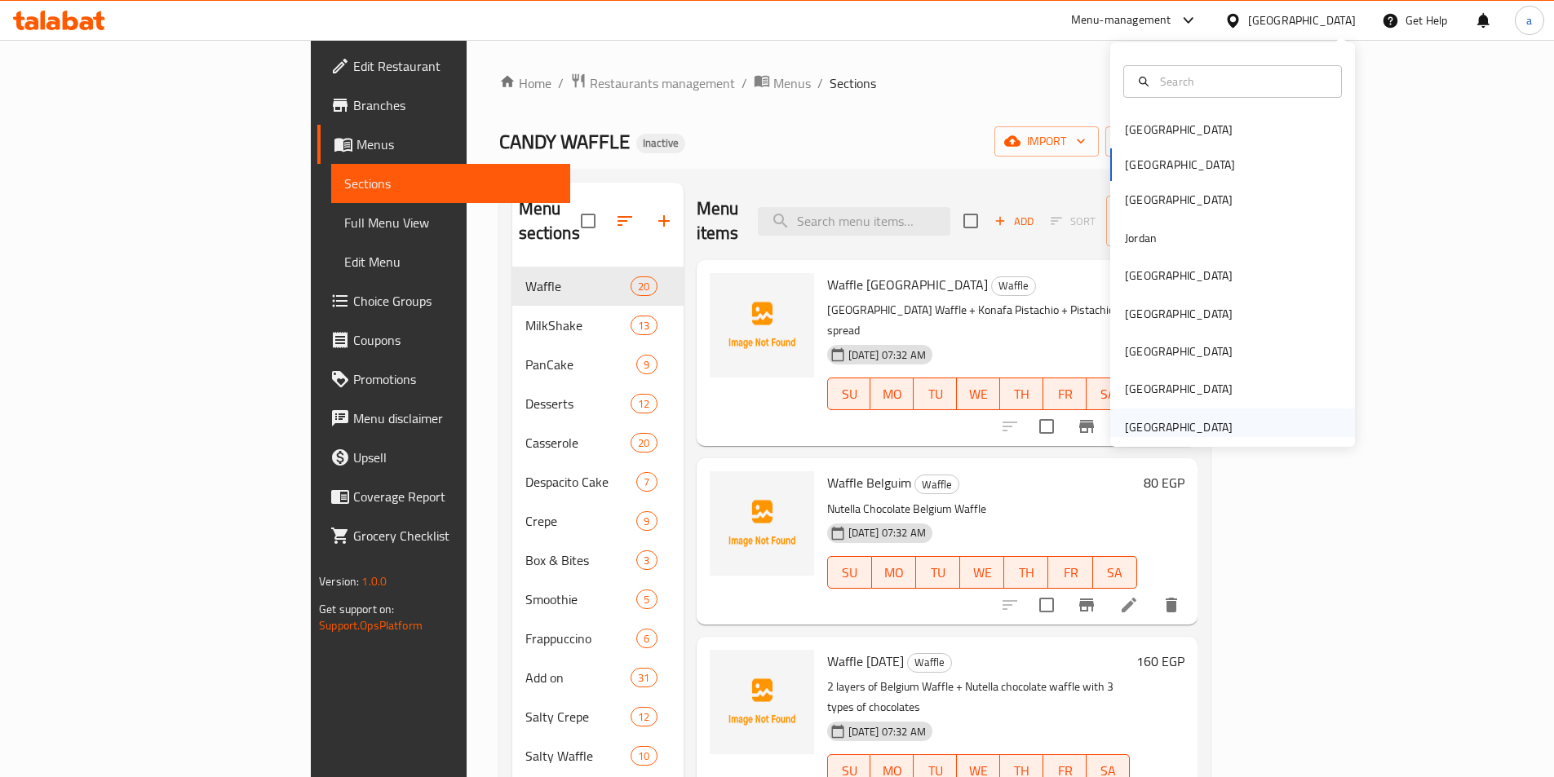
click at [1210, 427] on div "[GEOGRAPHIC_DATA]" at bounding box center [1179, 427] width 108 height 18
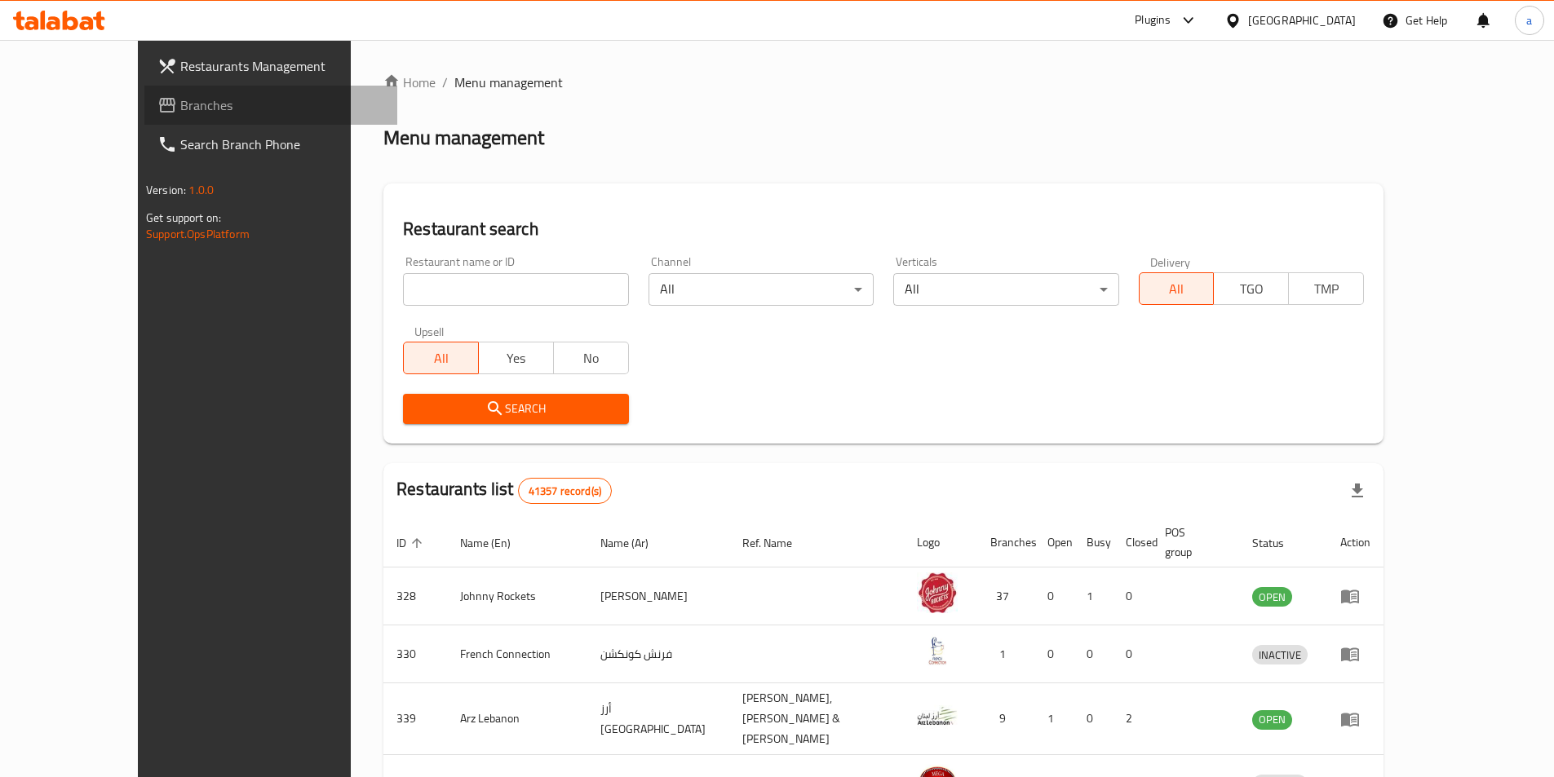
click at [180, 104] on span "Branches" at bounding box center [282, 105] width 204 height 20
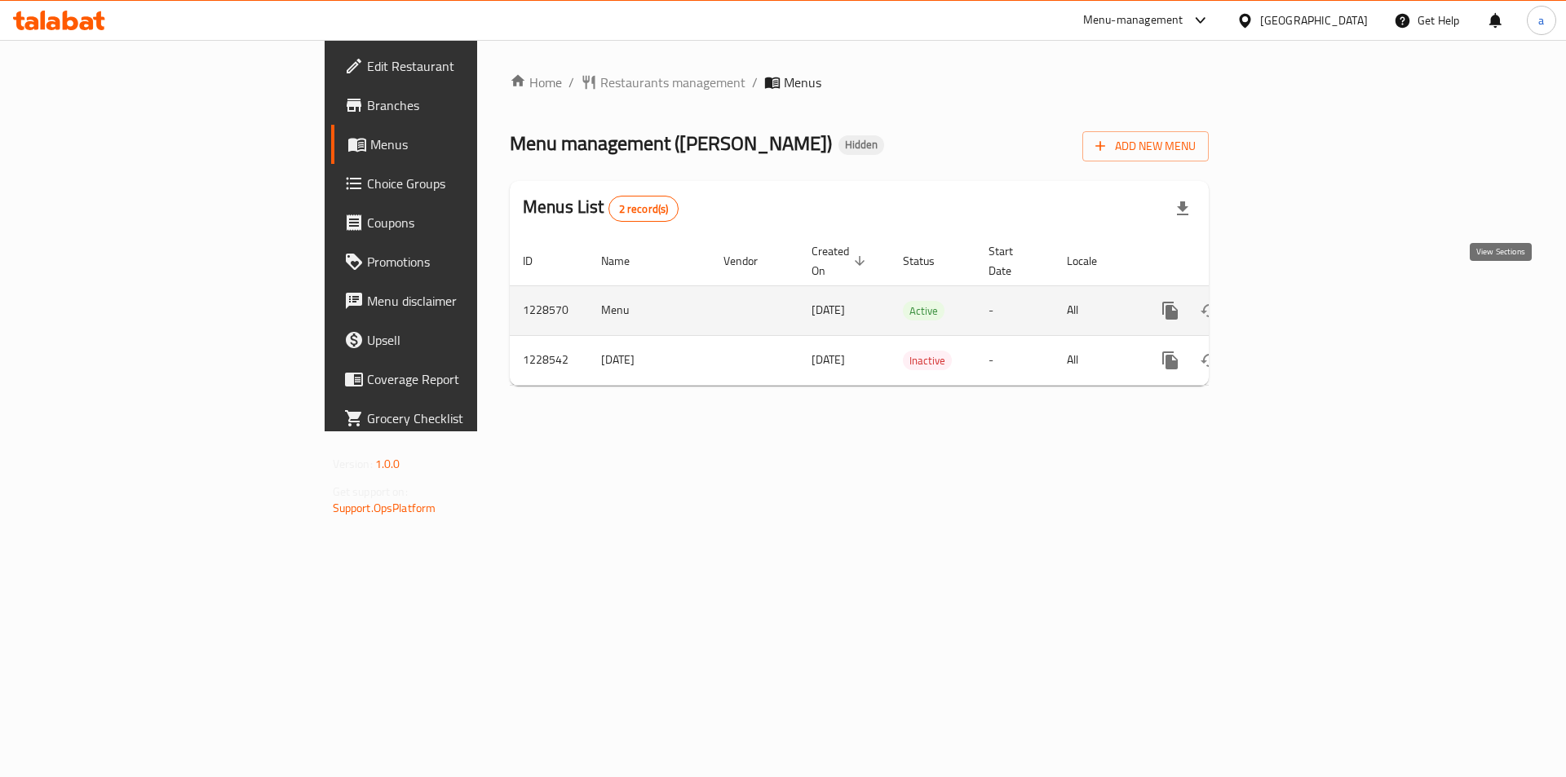
click at [1298, 301] on icon "enhanced table" at bounding box center [1288, 311] width 20 height 20
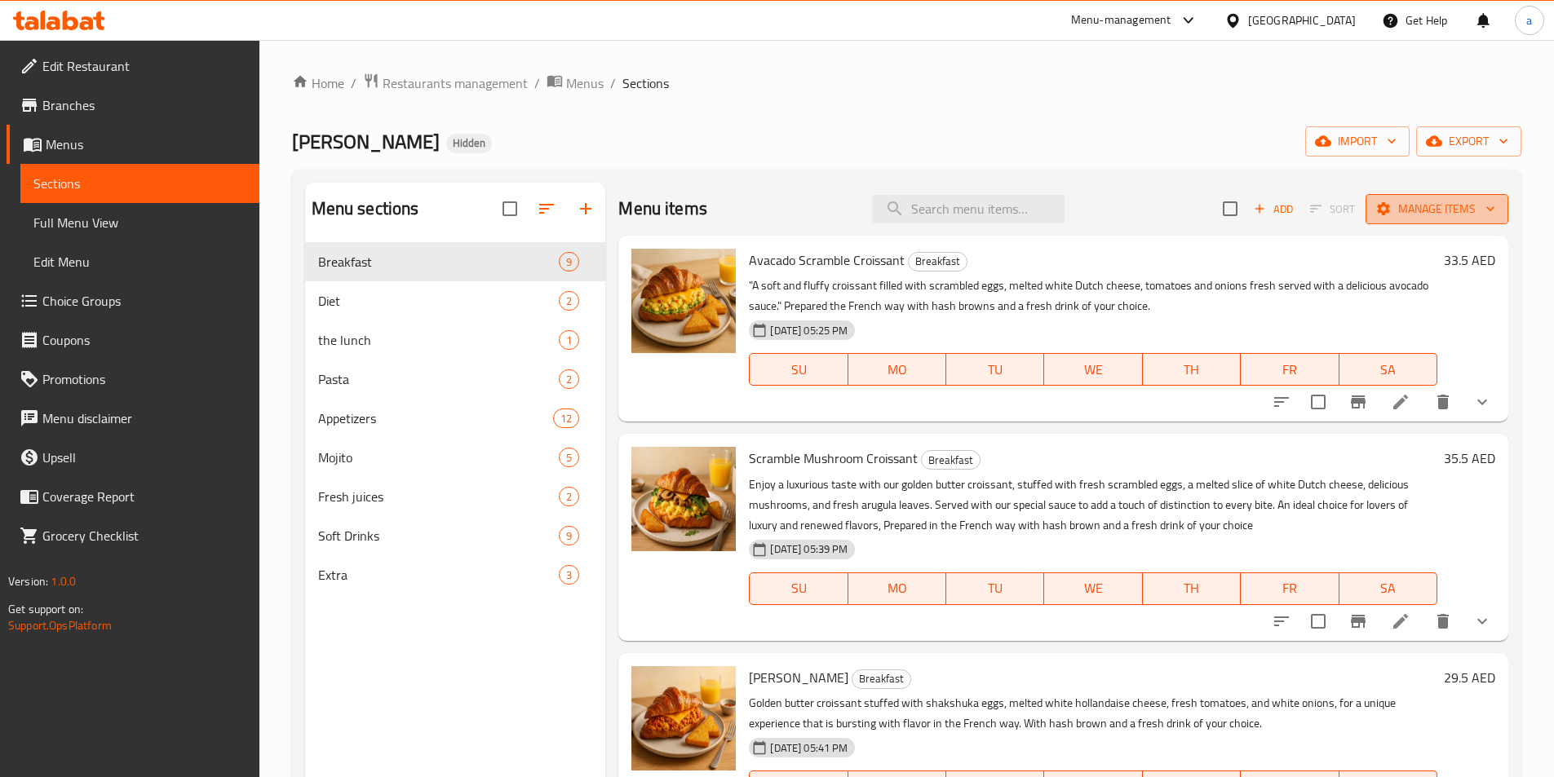
click at [1453, 203] on span "Manage items" at bounding box center [1436, 209] width 117 height 20
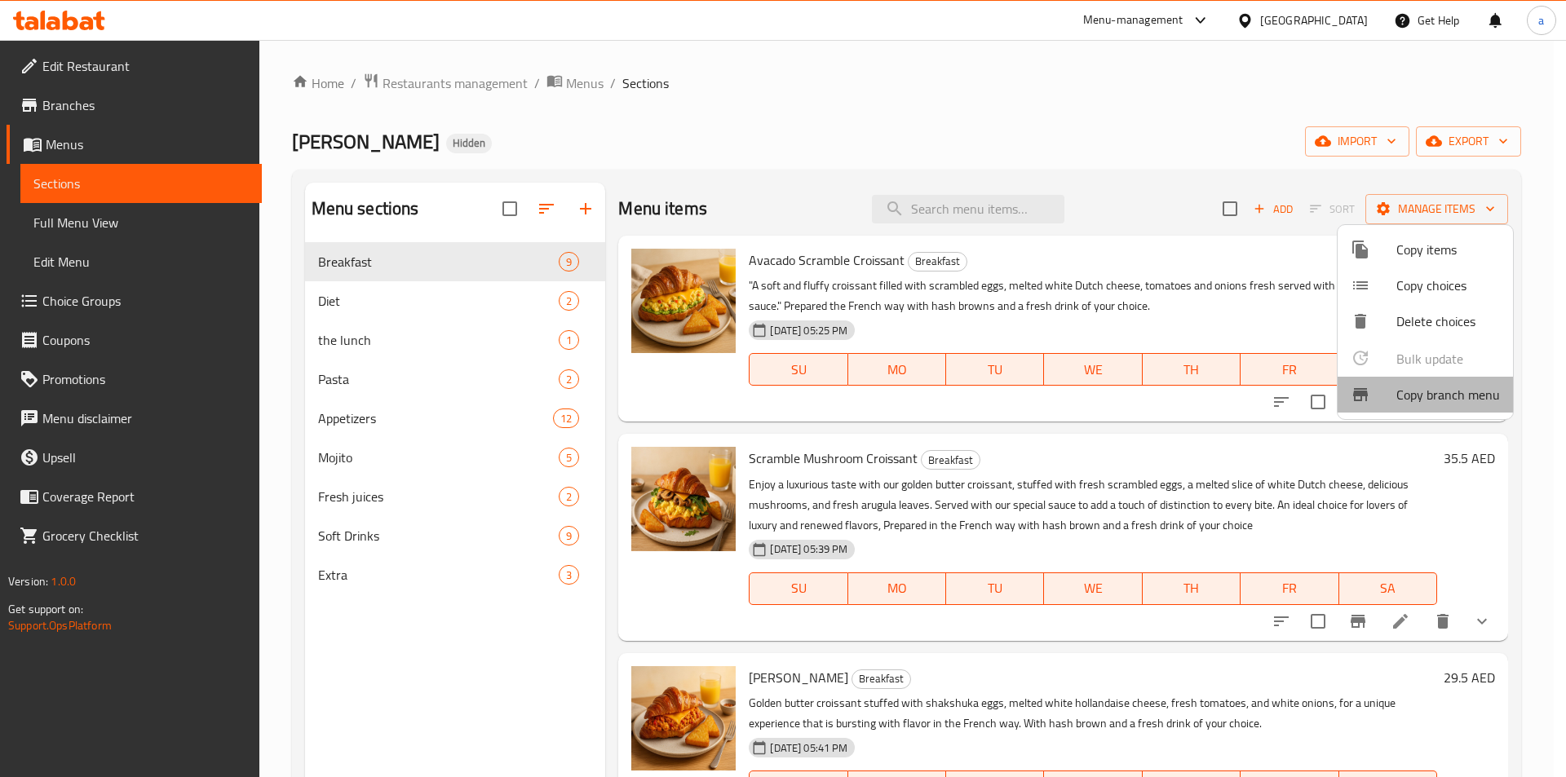
click at [1436, 399] on span "Copy branch menu" at bounding box center [1448, 395] width 104 height 20
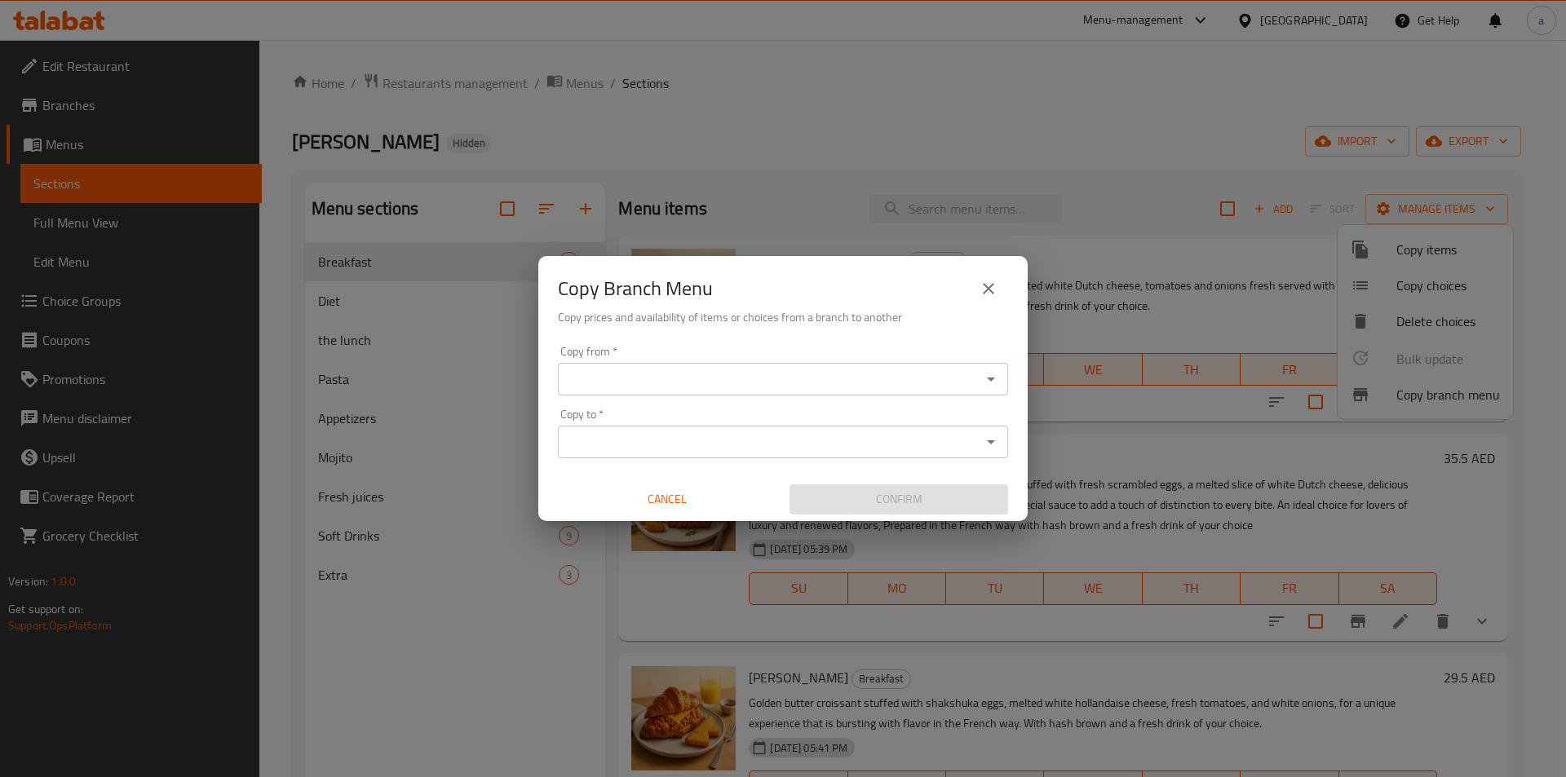
click at [808, 392] on div "Copy from *" at bounding box center [783, 379] width 450 height 33
click at [993, 387] on icon "Open" at bounding box center [991, 379] width 20 height 20
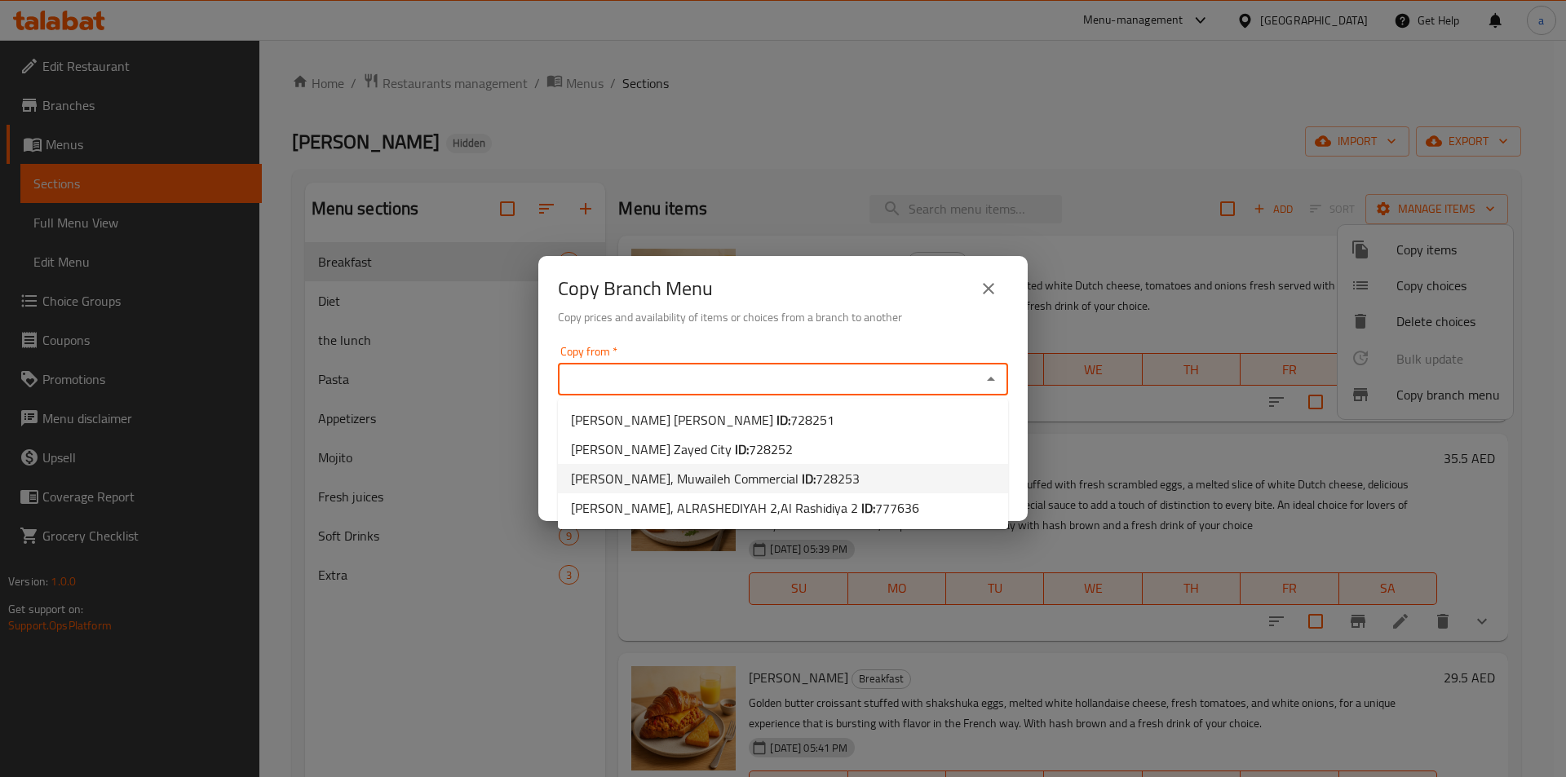
click at [788, 476] on li "[PERSON_NAME], Muwaileh Commercial ID: 728253" at bounding box center [783, 478] width 450 height 29
type input "[PERSON_NAME], Muwaileh Commercial"
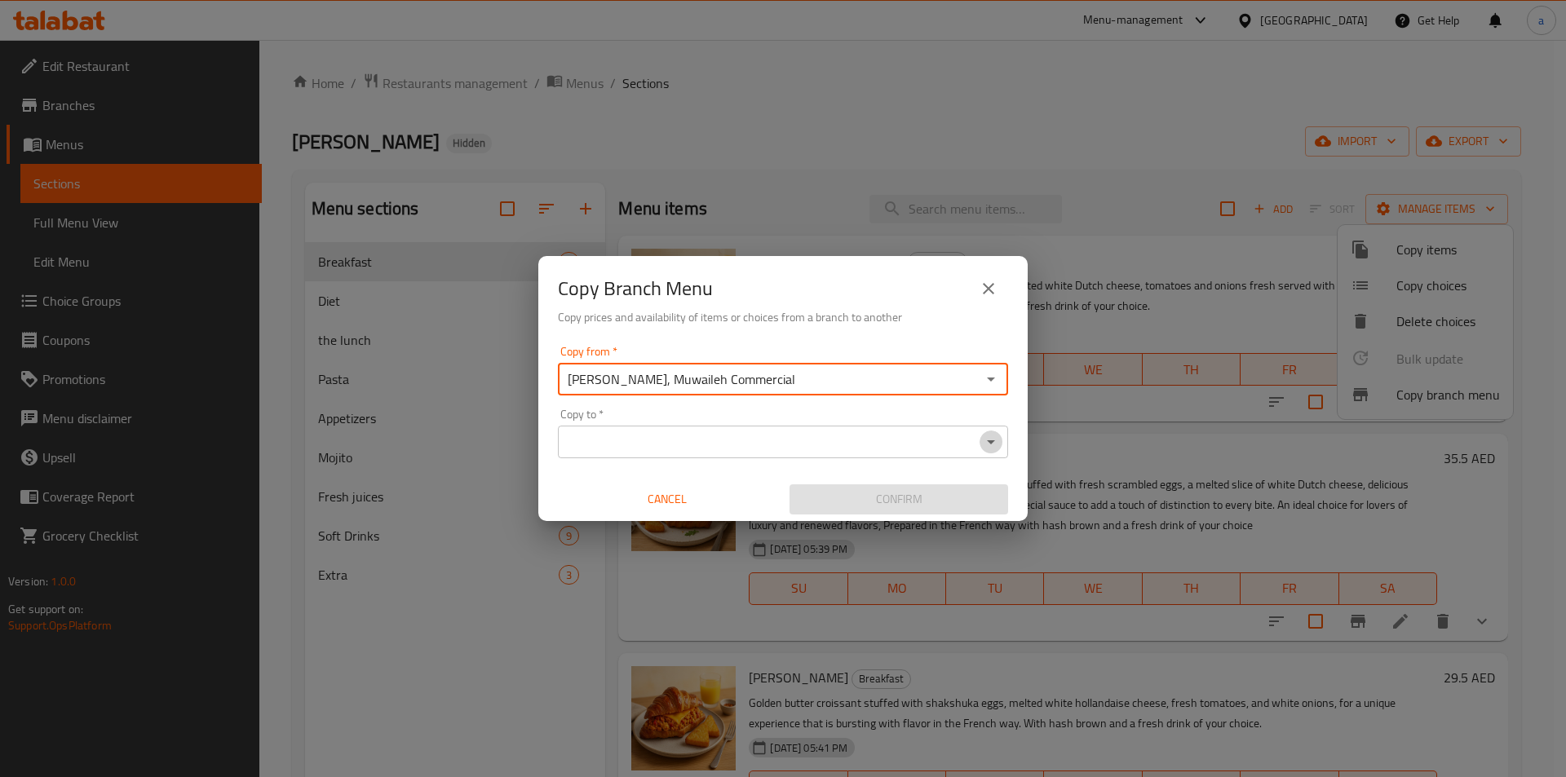
click at [993, 440] on icon "Open" at bounding box center [991, 442] width 20 height 20
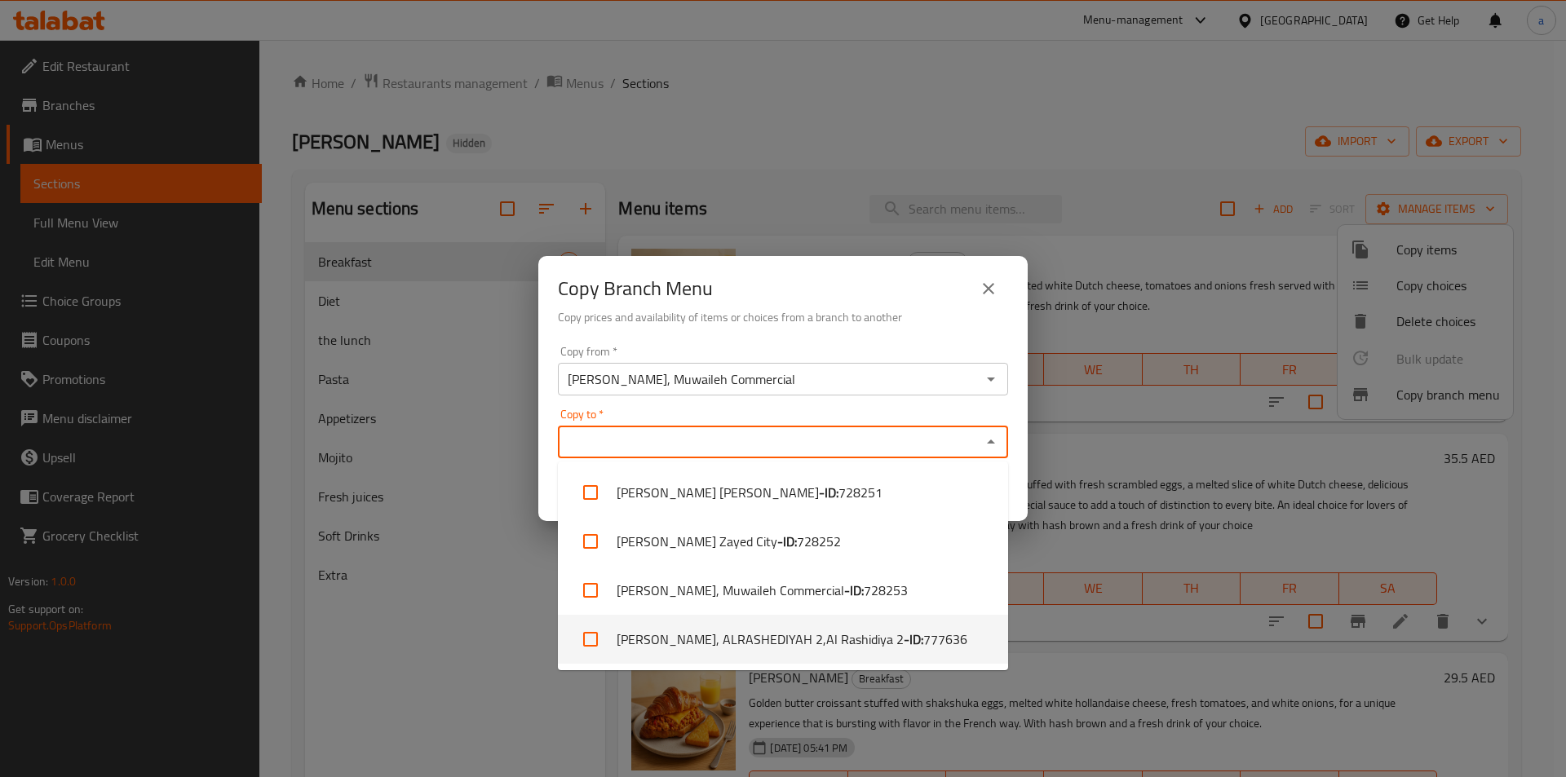
click at [758, 640] on li "[PERSON_NAME], ALRASHEDIYAH 2,Al Rashidiya 2 - ID: 777636" at bounding box center [783, 639] width 450 height 49
checkbox input "true"
click at [453, 694] on div "Copy Branch Menu Copy prices and availability of items or choices from a branch…" at bounding box center [783, 388] width 1566 height 777
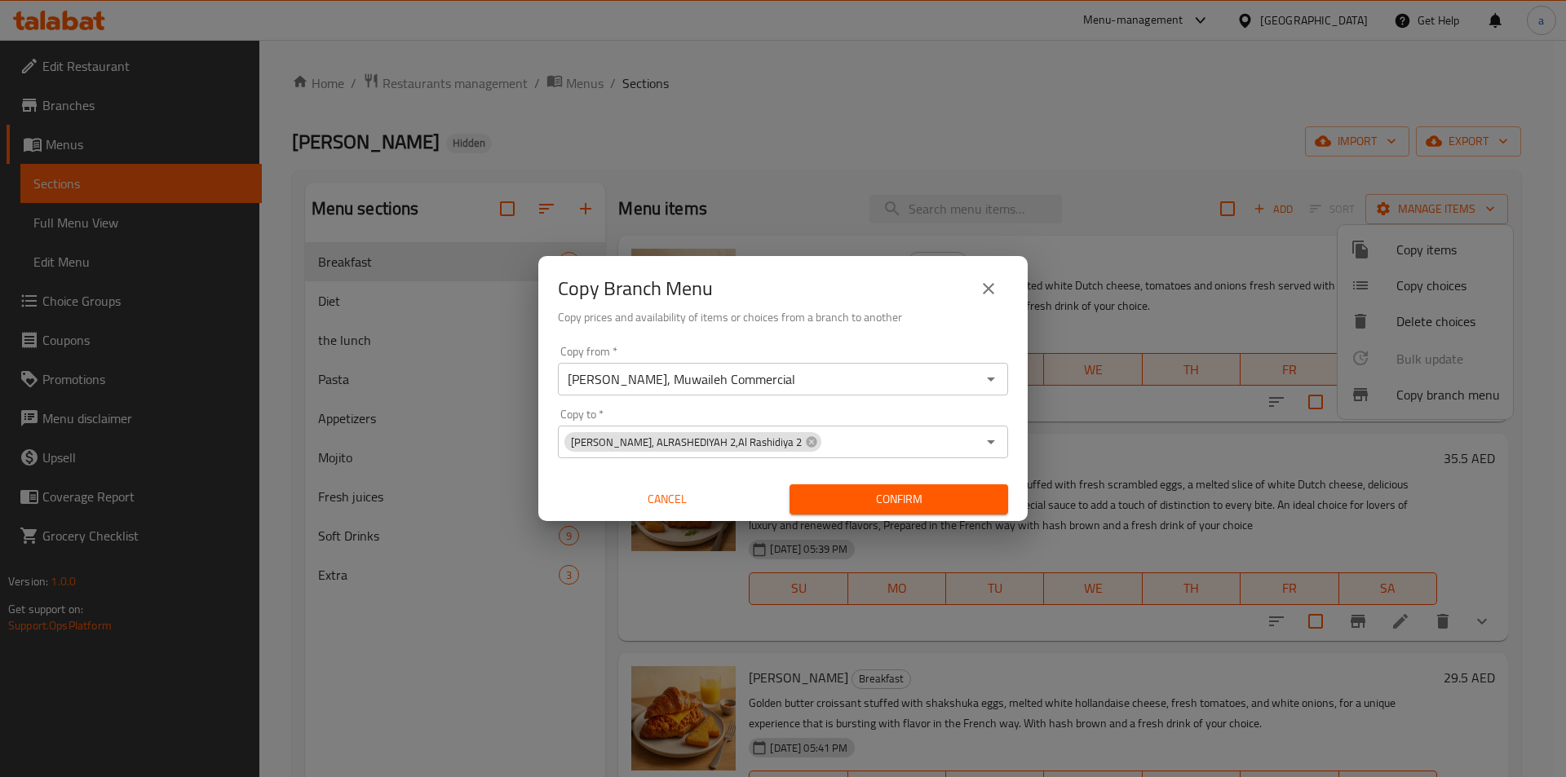
click at [879, 498] on span "Confirm" at bounding box center [899, 499] width 192 height 20
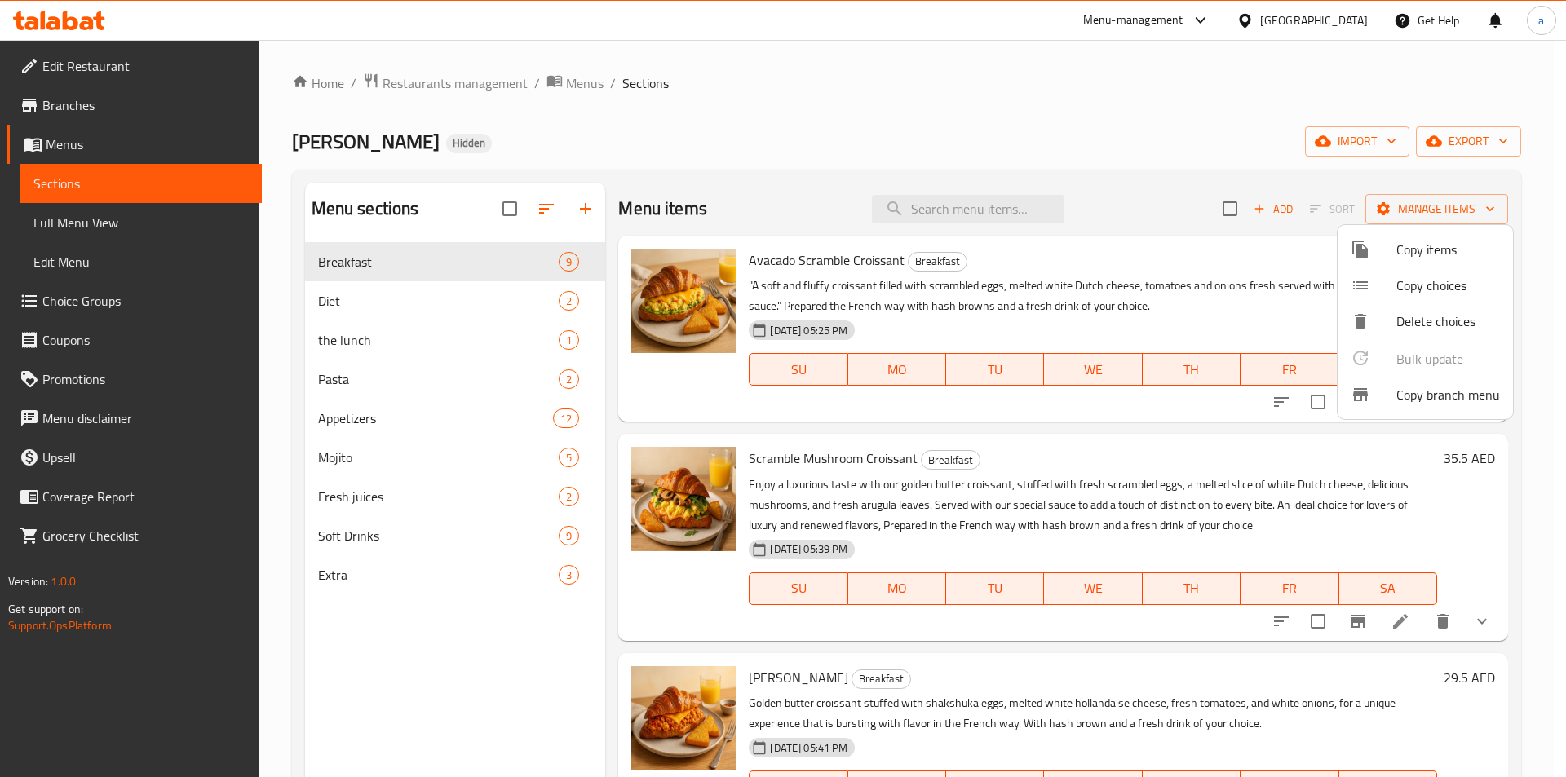
click at [125, 151] on div at bounding box center [783, 388] width 1566 height 777
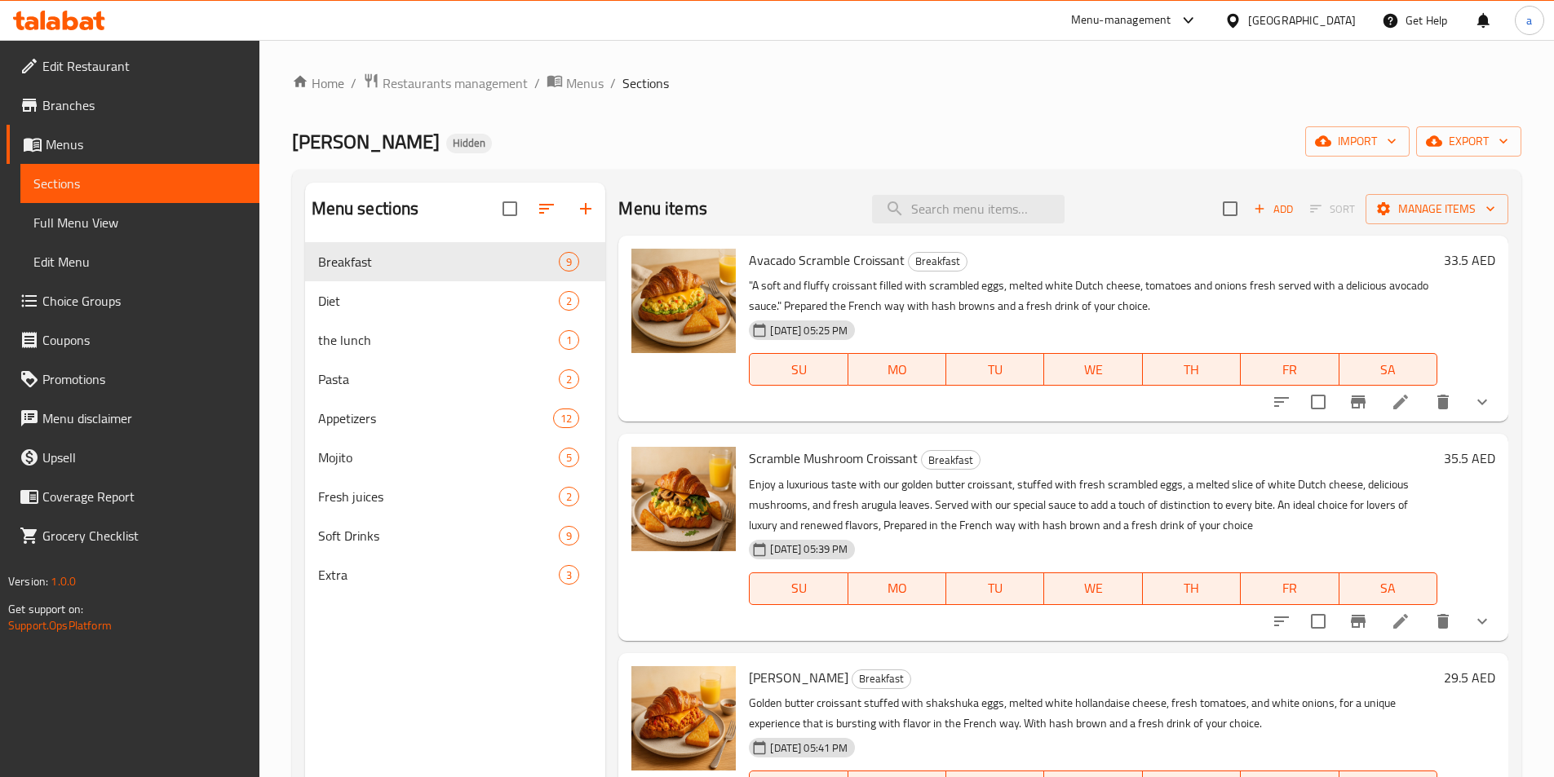
click at [127, 115] on link "Branches" at bounding box center [133, 105] width 253 height 39
